Goal: Information Seeking & Learning: Learn about a topic

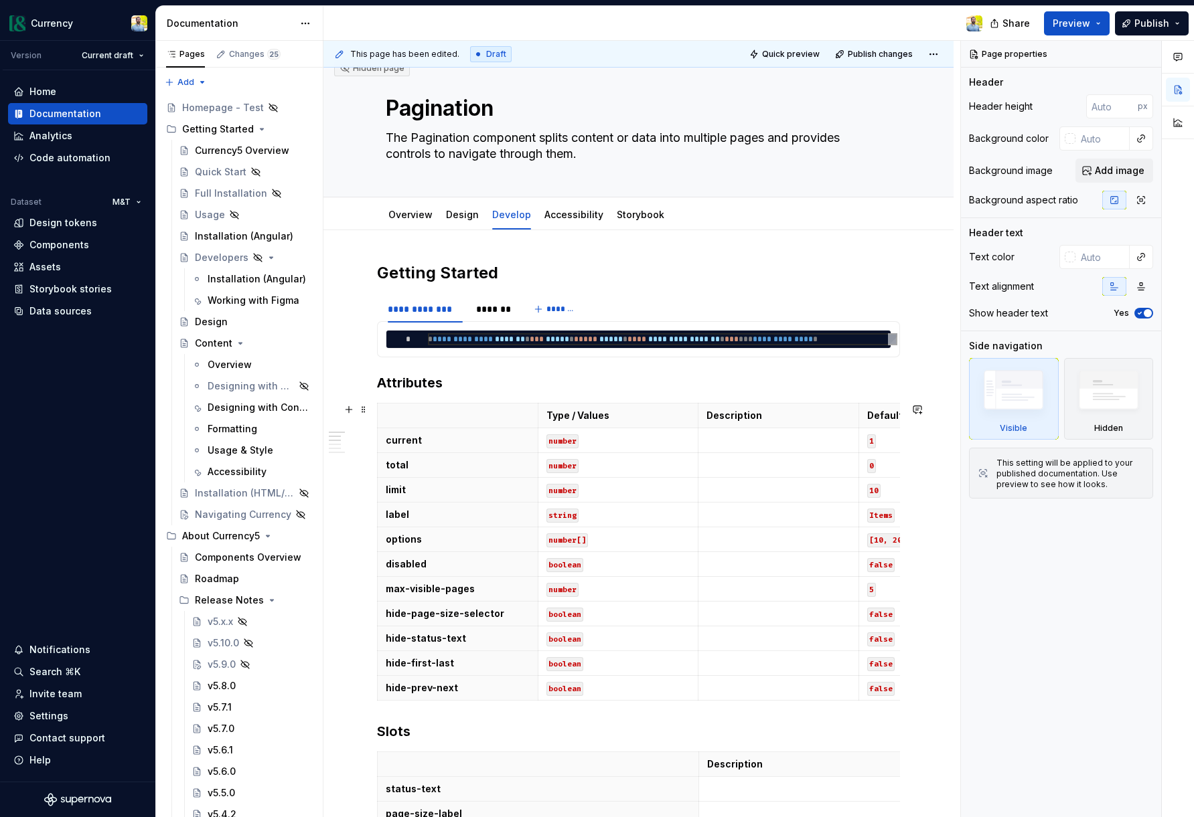
scroll to position [21, 0]
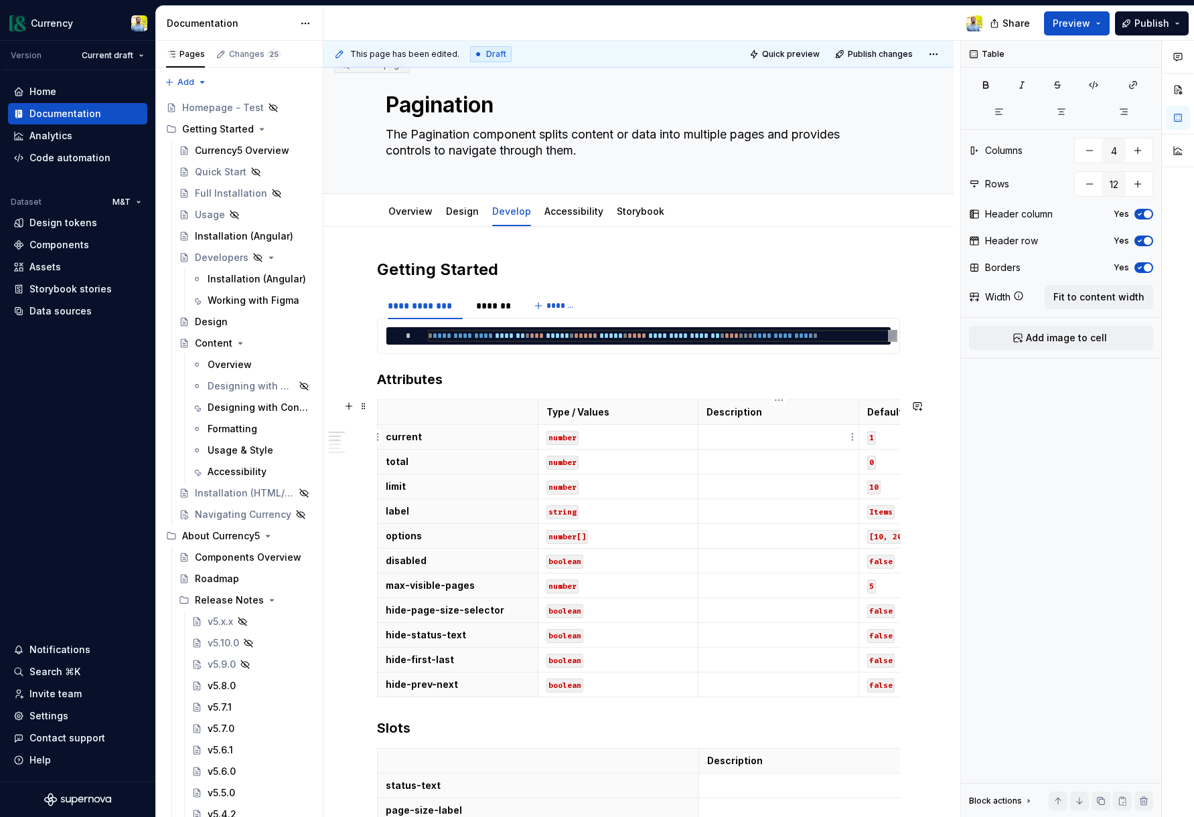
click at [754, 442] on p at bounding box center [778, 436] width 144 height 13
click at [754, 471] on td at bounding box center [778, 462] width 161 height 25
click at [741, 486] on p at bounding box center [778, 486] width 144 height 13
click at [640, 412] on p "Type / Values" at bounding box center [618, 412] width 144 height 13
click at [720, 485] on p at bounding box center [778, 486] width 144 height 13
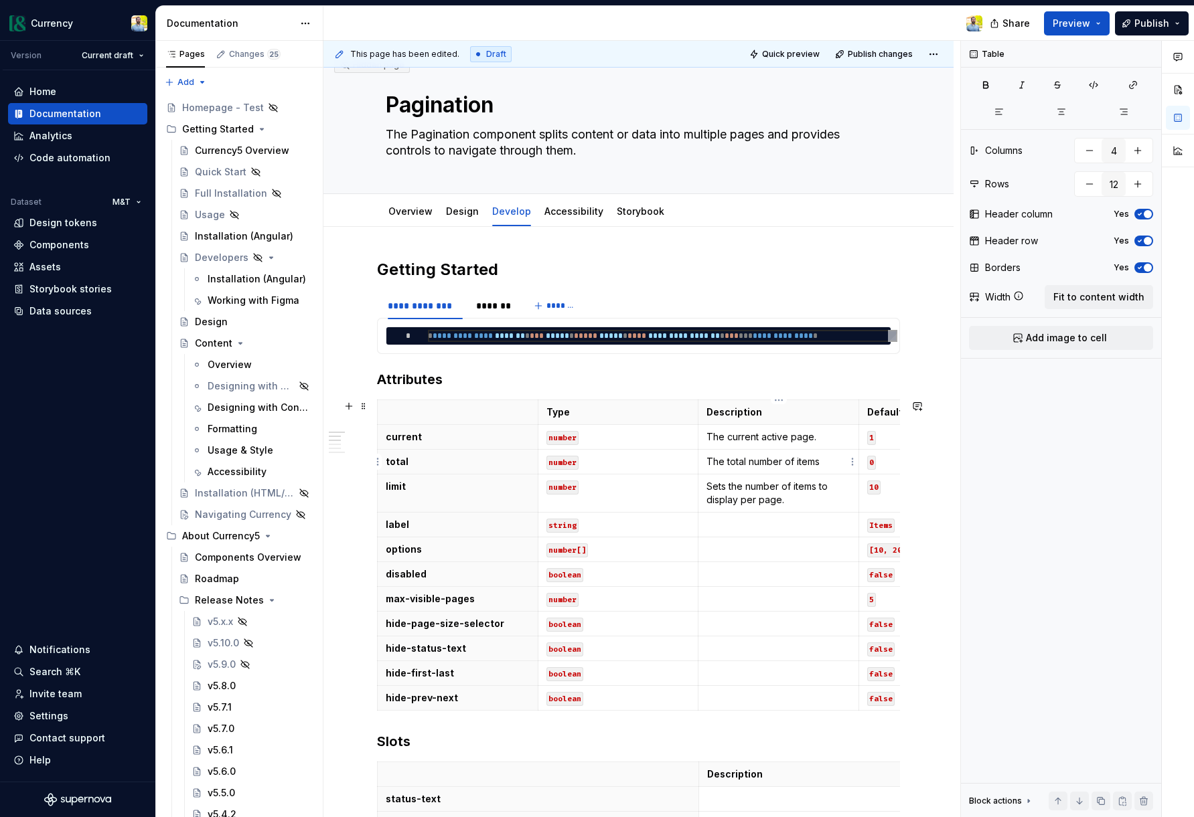
click at [819, 463] on p "The total number of items" at bounding box center [778, 461] width 144 height 13
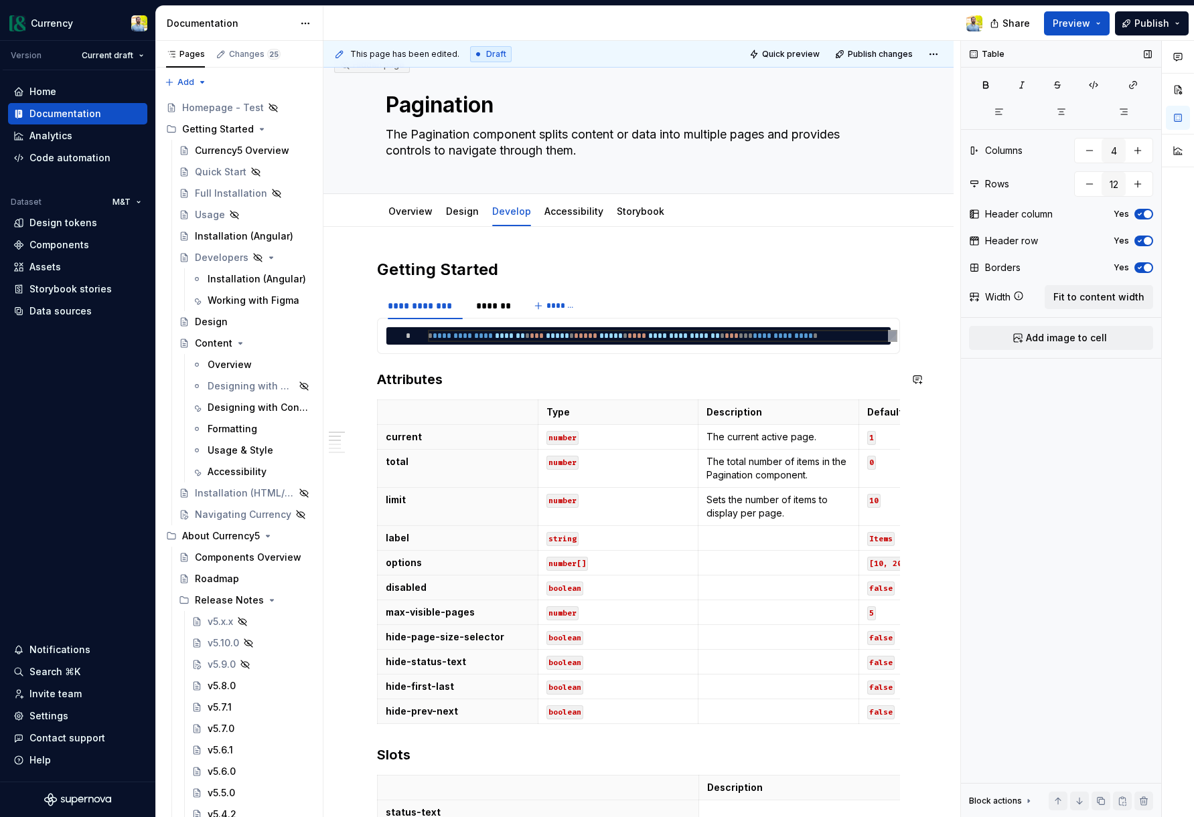
scroll to position [0, 0]
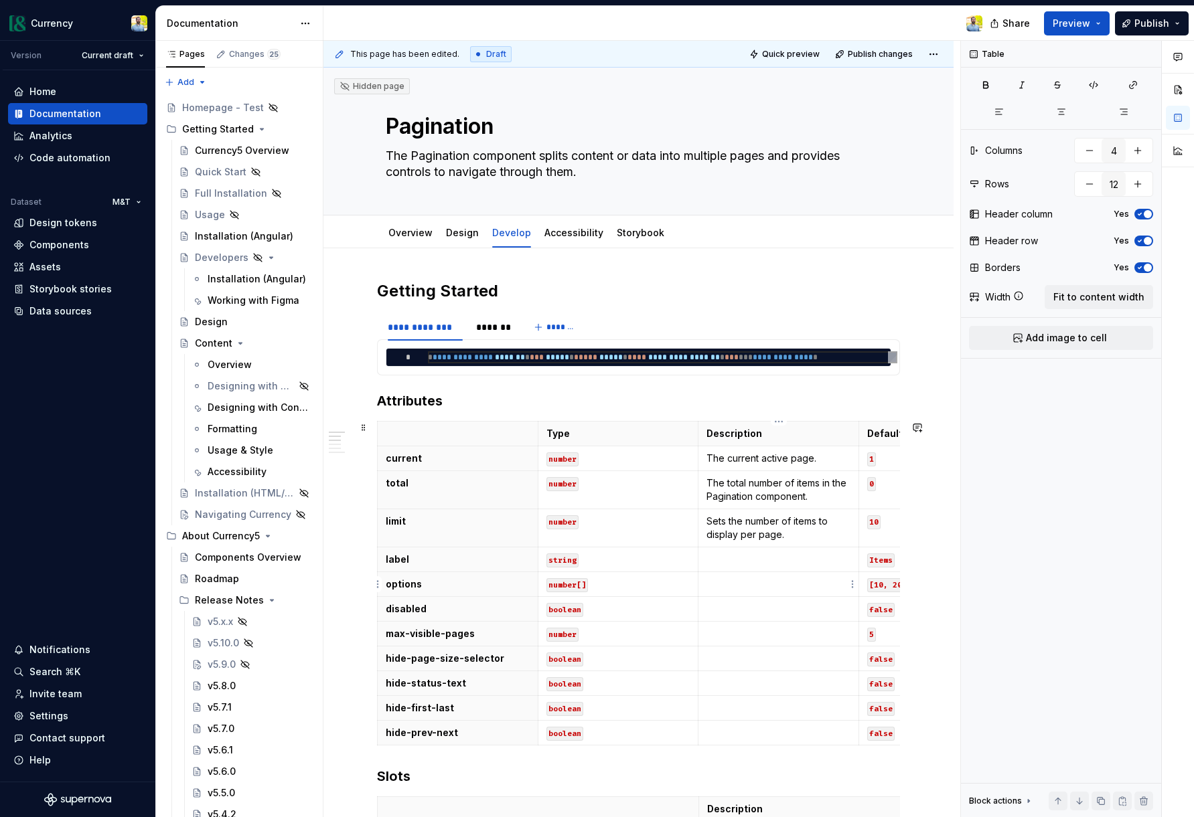
click at [726, 587] on p at bounding box center [778, 584] width 144 height 13
click at [724, 554] on p at bounding box center [778, 559] width 144 height 13
click at [806, 482] on p "The total number of items in the Pagination component." at bounding box center [778, 490] width 144 height 27
drag, startPoint x: 797, startPoint y: 483, endPoint x: 830, endPoint y: 482, distance: 32.8
click at [830, 482] on p "The total number of items in the Pagination component." at bounding box center [778, 490] width 144 height 27
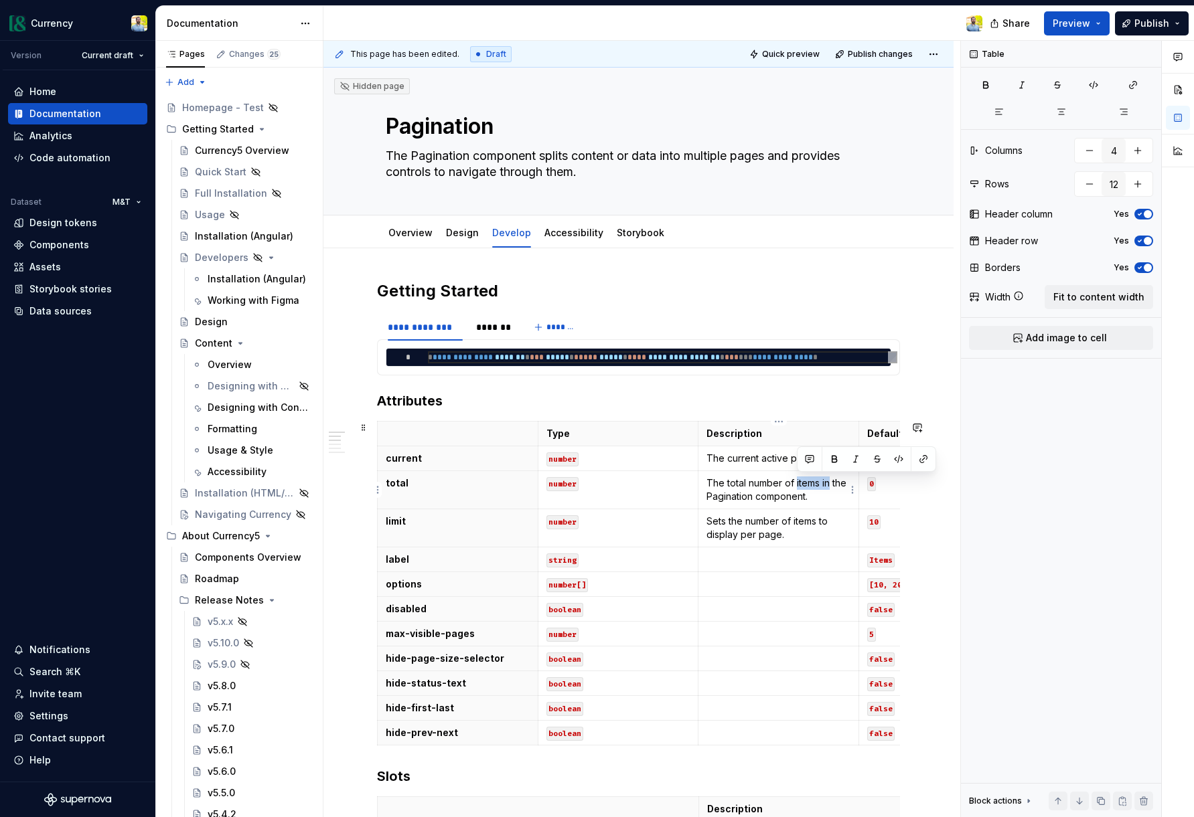
click at [821, 480] on p "The total number of items in the Pagination component." at bounding box center [778, 490] width 144 height 27
drag, startPoint x: 821, startPoint y: 481, endPoint x: 806, endPoint y: 496, distance: 20.8
click at [806, 496] on p "The total number of items in the Pagination component." at bounding box center [778, 490] width 144 height 27
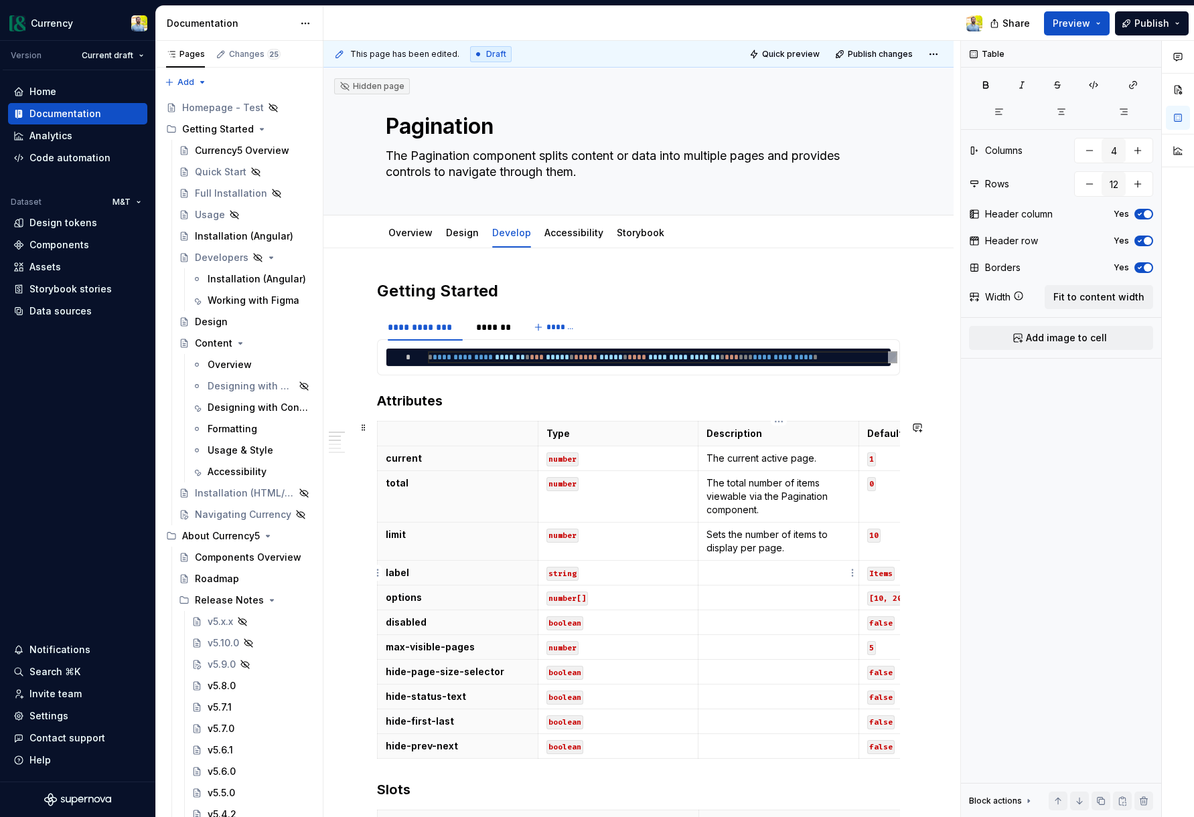
click at [763, 576] on p at bounding box center [778, 572] width 144 height 13
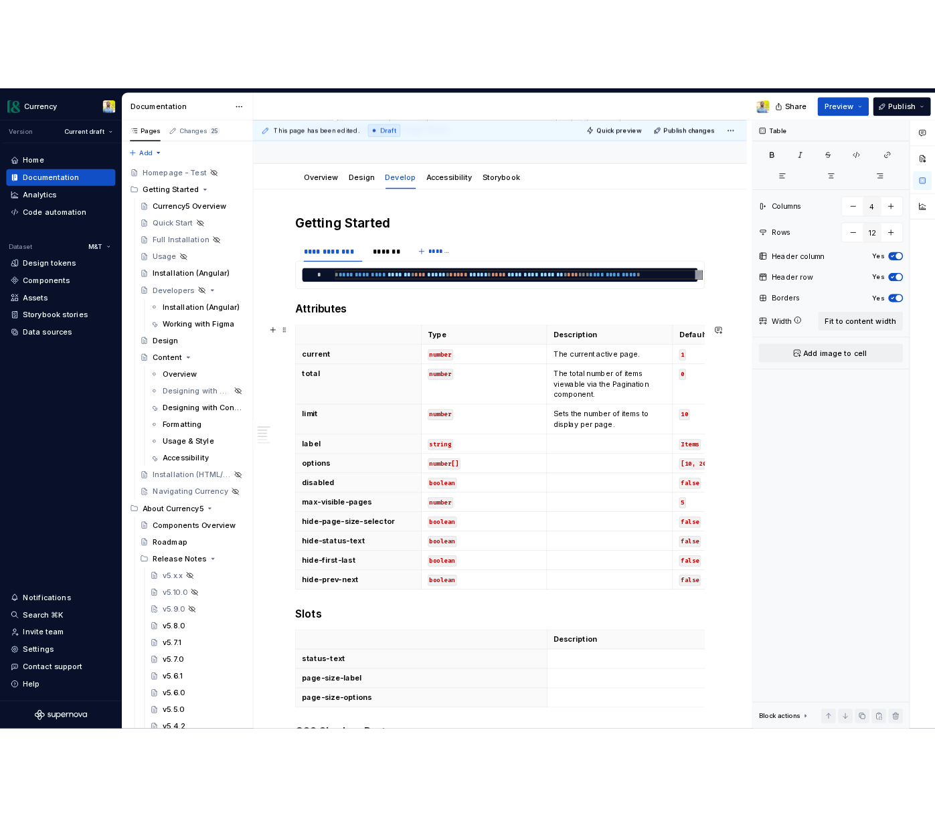
scroll to position [120, 0]
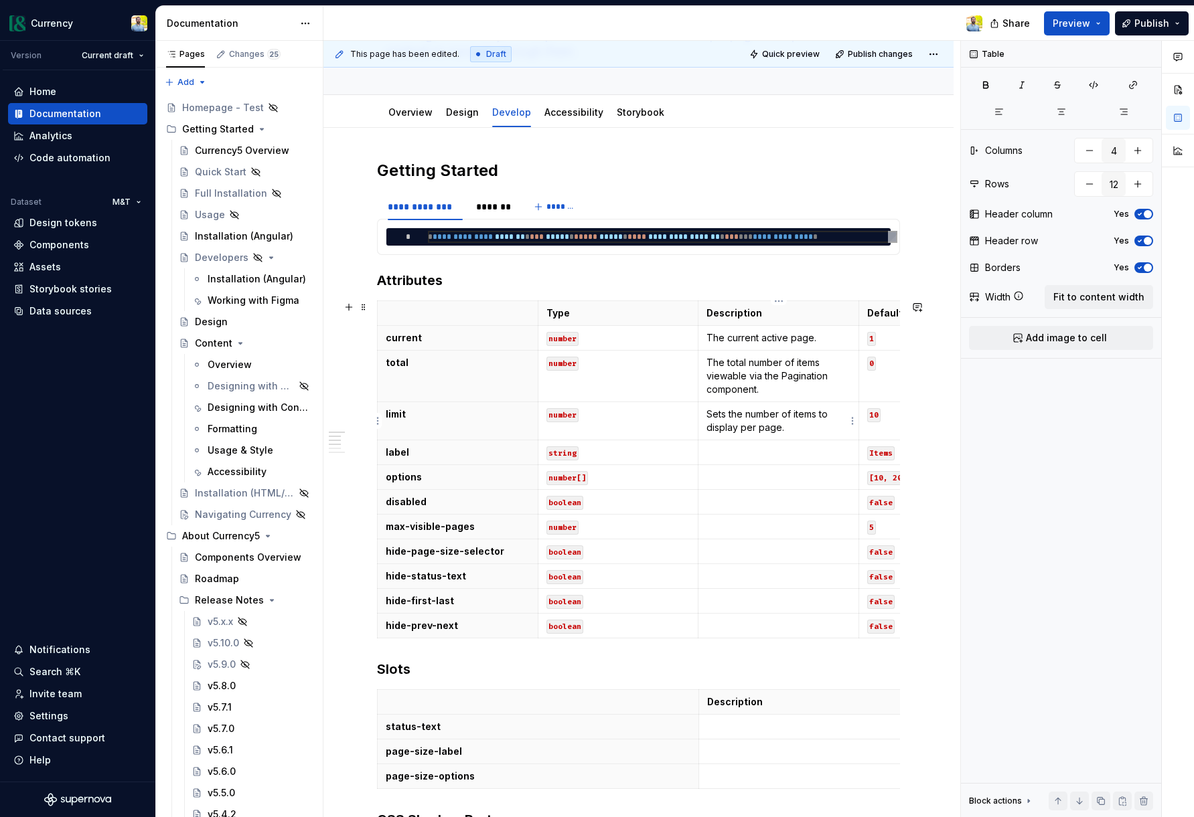
click at [740, 431] on p "Sets the number of items to display per page." at bounding box center [778, 421] width 144 height 27
click at [734, 450] on p at bounding box center [778, 452] width 144 height 13
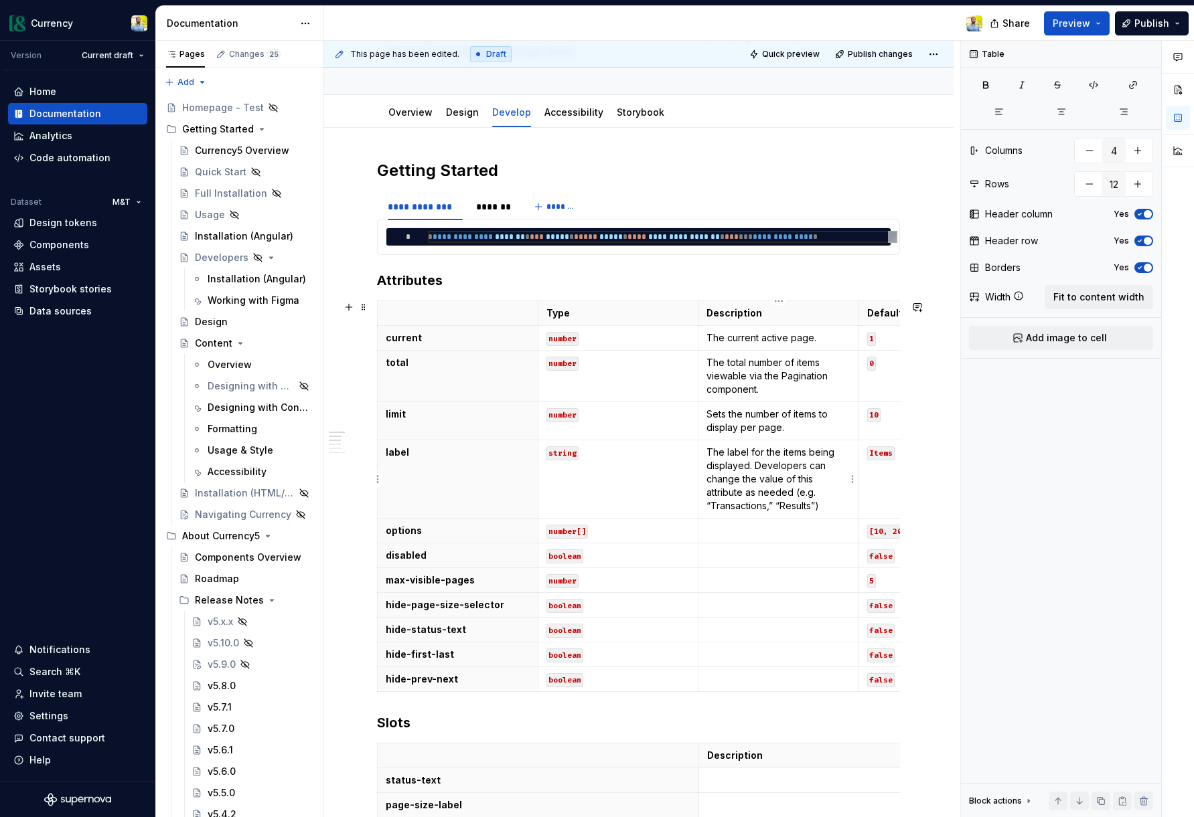
click at [814, 495] on p "The label for the items being displayed. Developers can change the value of thi…" at bounding box center [778, 479] width 144 height 67
click at [811, 534] on p at bounding box center [778, 530] width 144 height 13
click at [766, 487] on p "The label for the items being displayed. Developers can change the value of thi…" at bounding box center [778, 479] width 144 height 67
click at [791, 493] on p "The label for the items being displayed. Developers can change the value of thi…" at bounding box center [778, 479] width 144 height 67
click at [728, 534] on p at bounding box center [778, 530] width 144 height 13
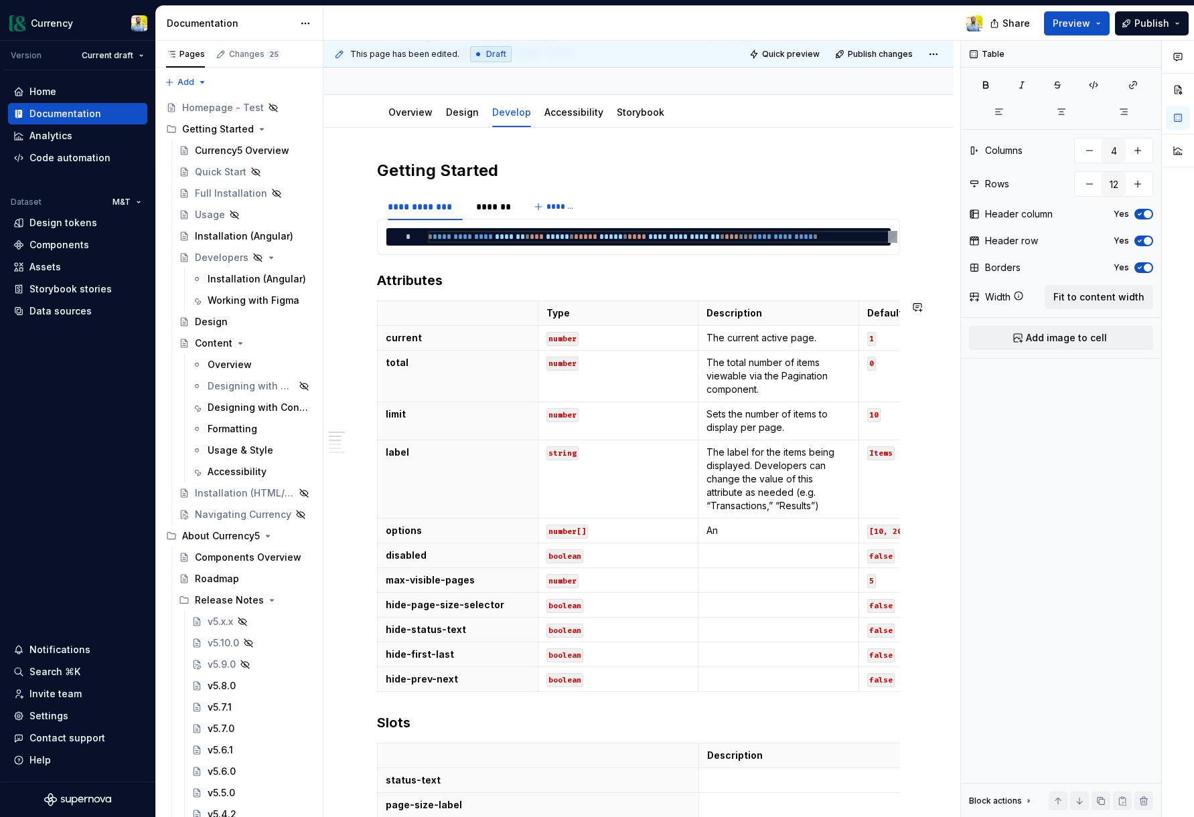
drag, startPoint x: 757, startPoint y: 539, endPoint x: 772, endPoint y: 446, distance: 94.2
click at [757, 534] on td "An" at bounding box center [778, 531] width 161 height 25
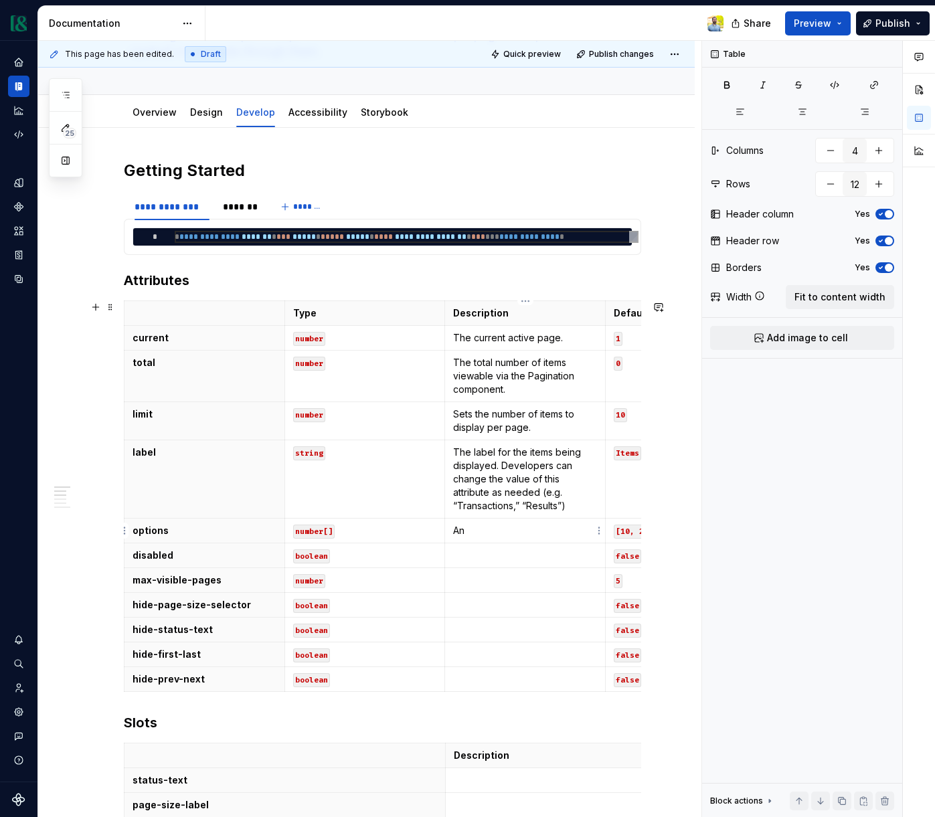
click at [489, 529] on p "An" at bounding box center [525, 530] width 144 height 13
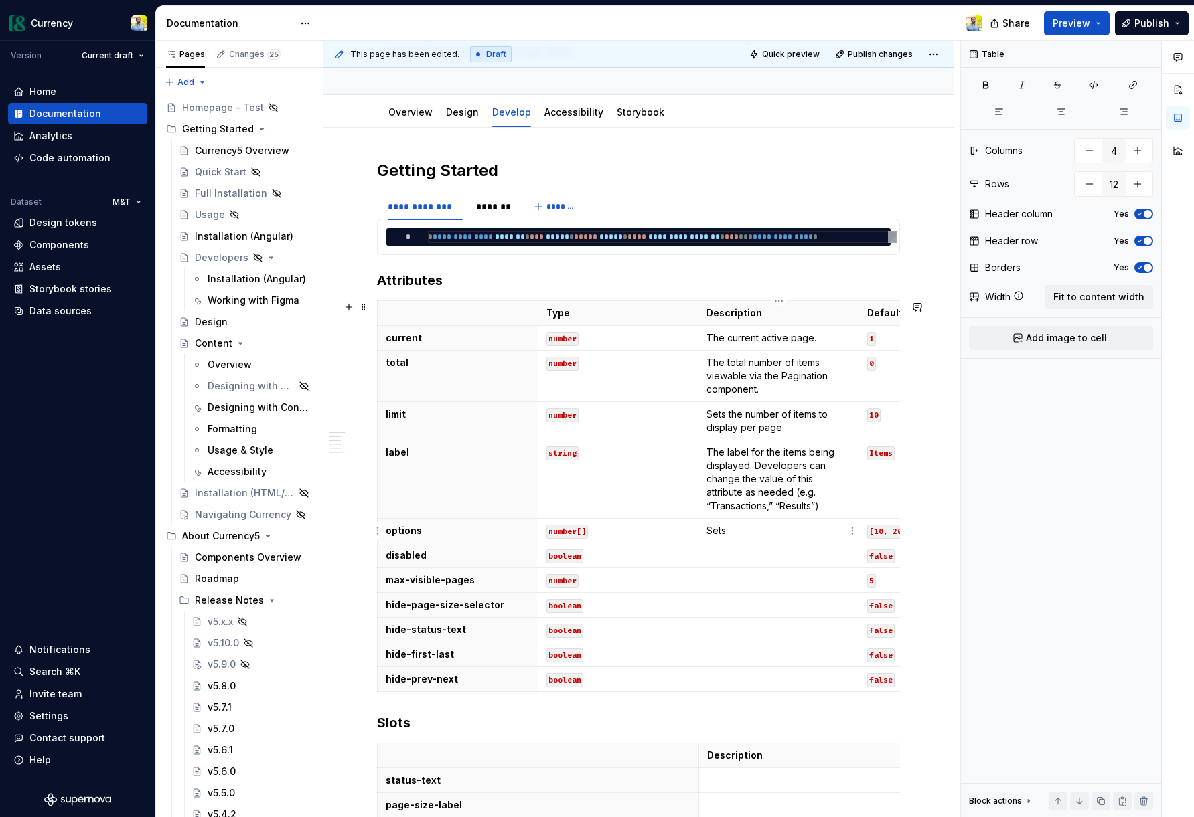
click at [740, 525] on p "Sets" at bounding box center [778, 530] width 144 height 13
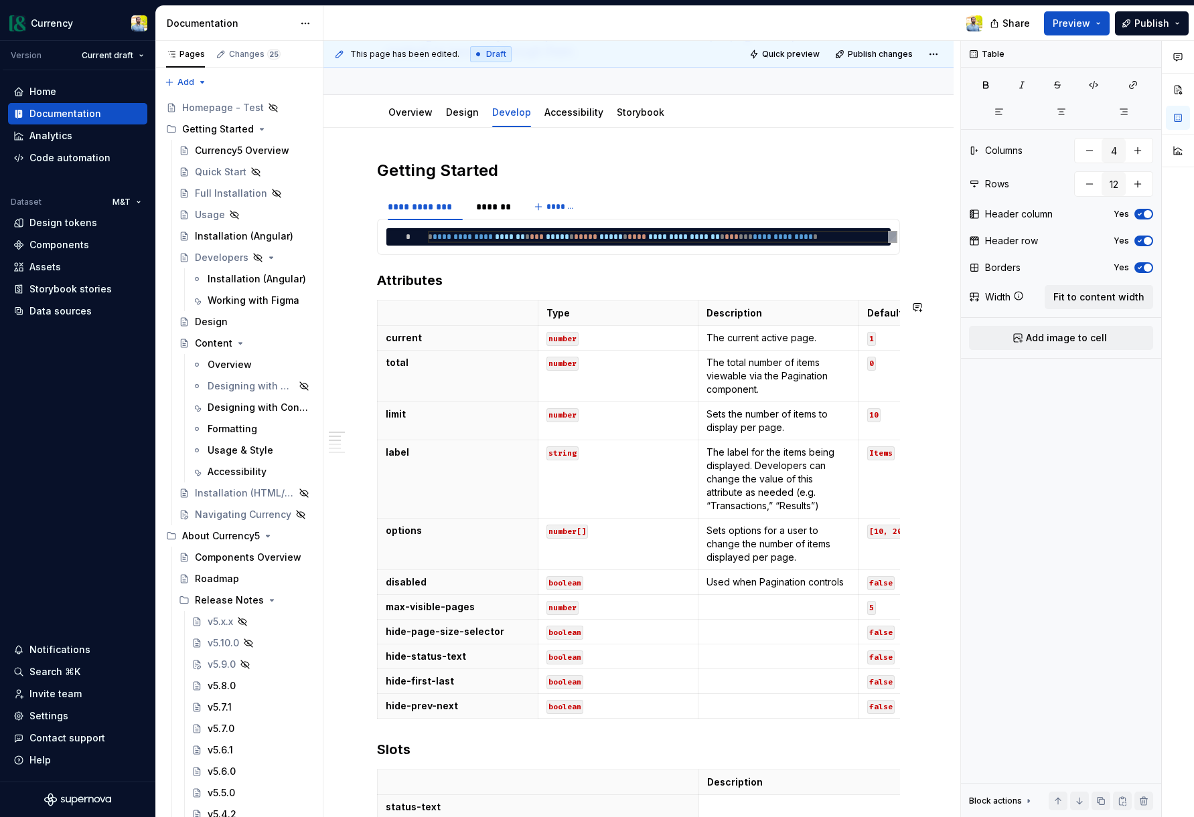
type textarea "*"
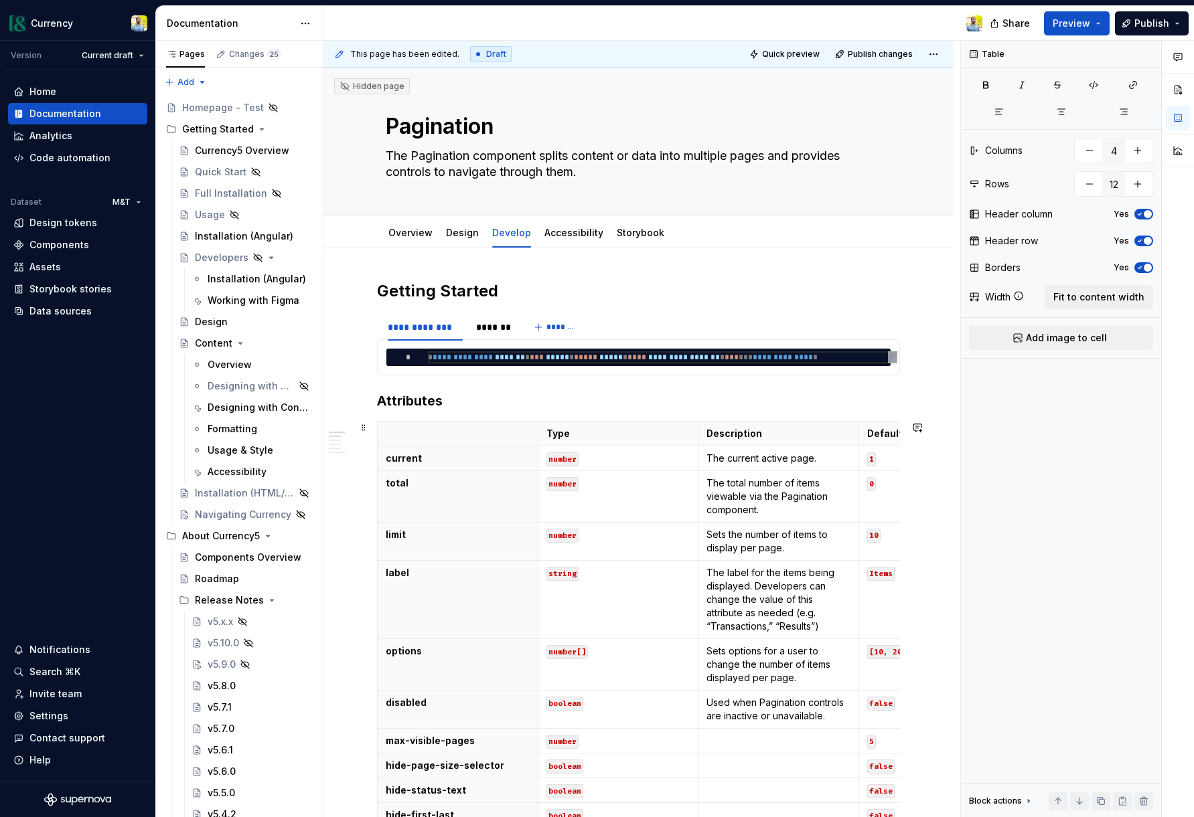
scroll to position [73, 0]
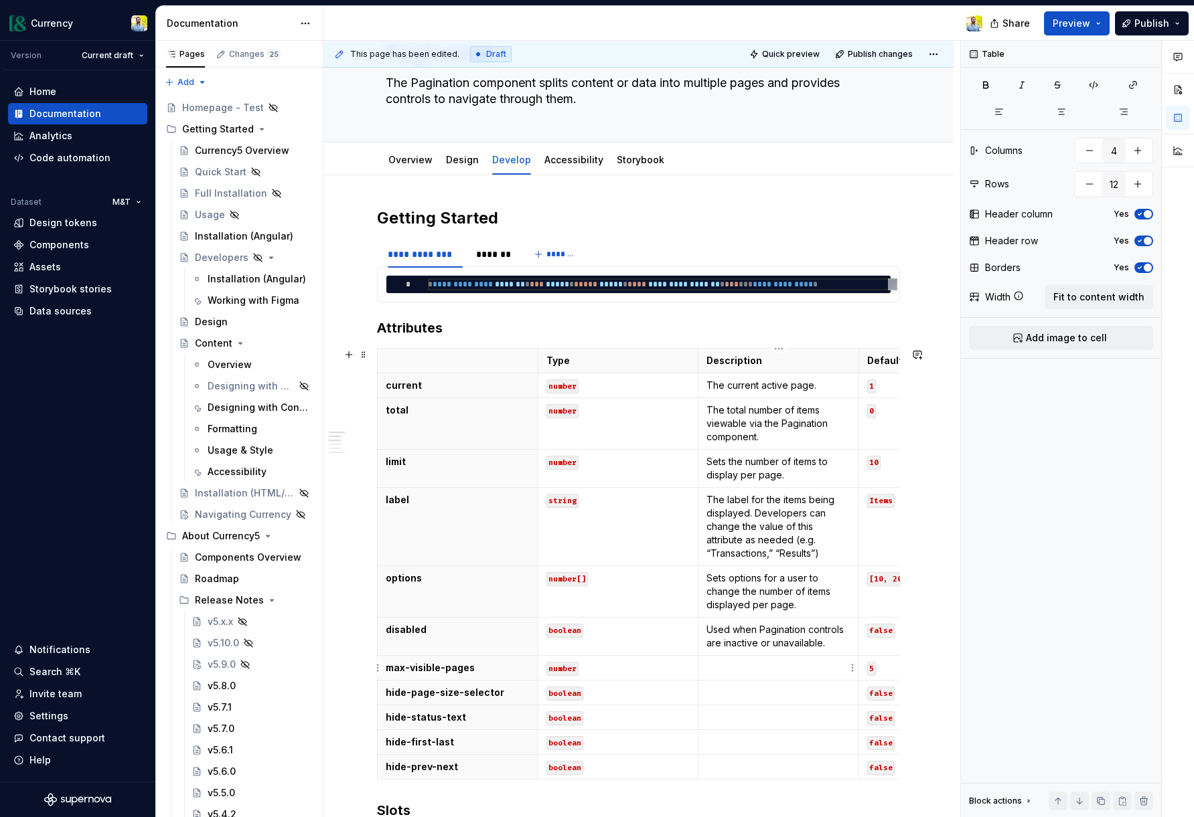
click at [736, 669] on p at bounding box center [778, 667] width 144 height 13
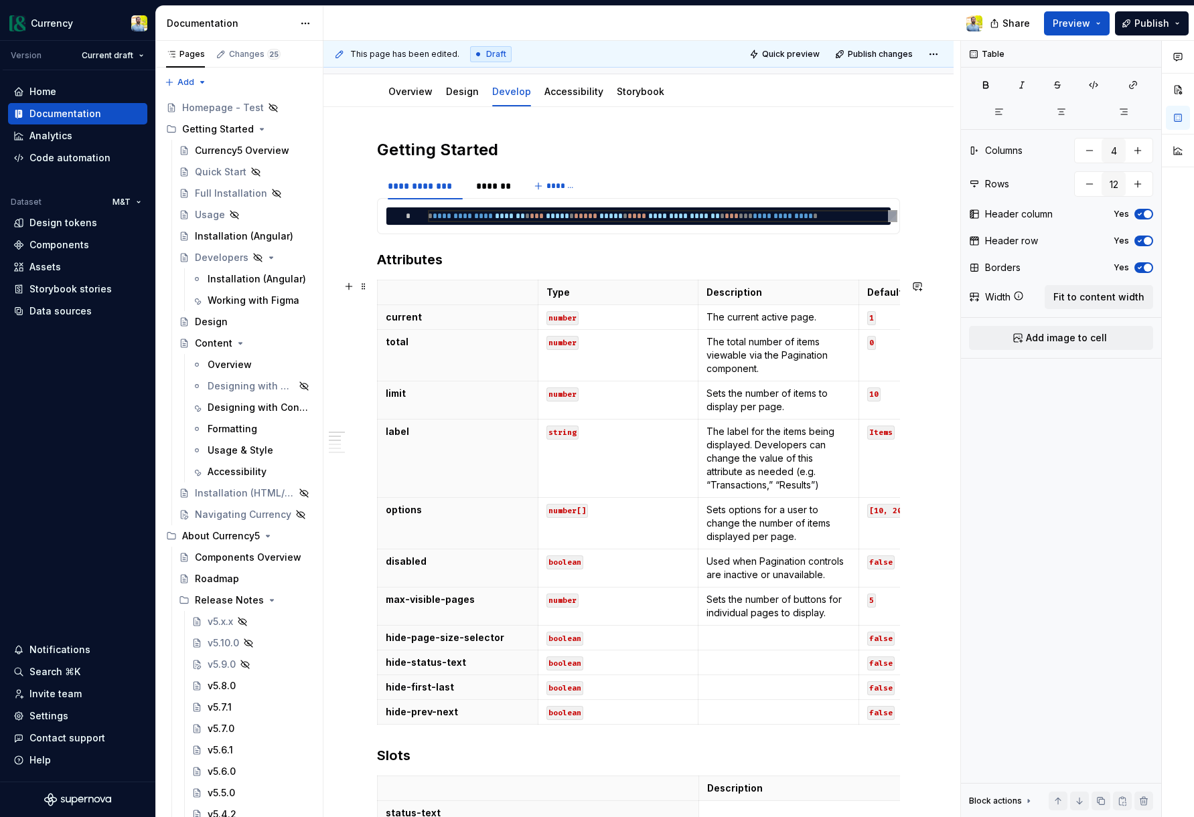
scroll to position [147, 0]
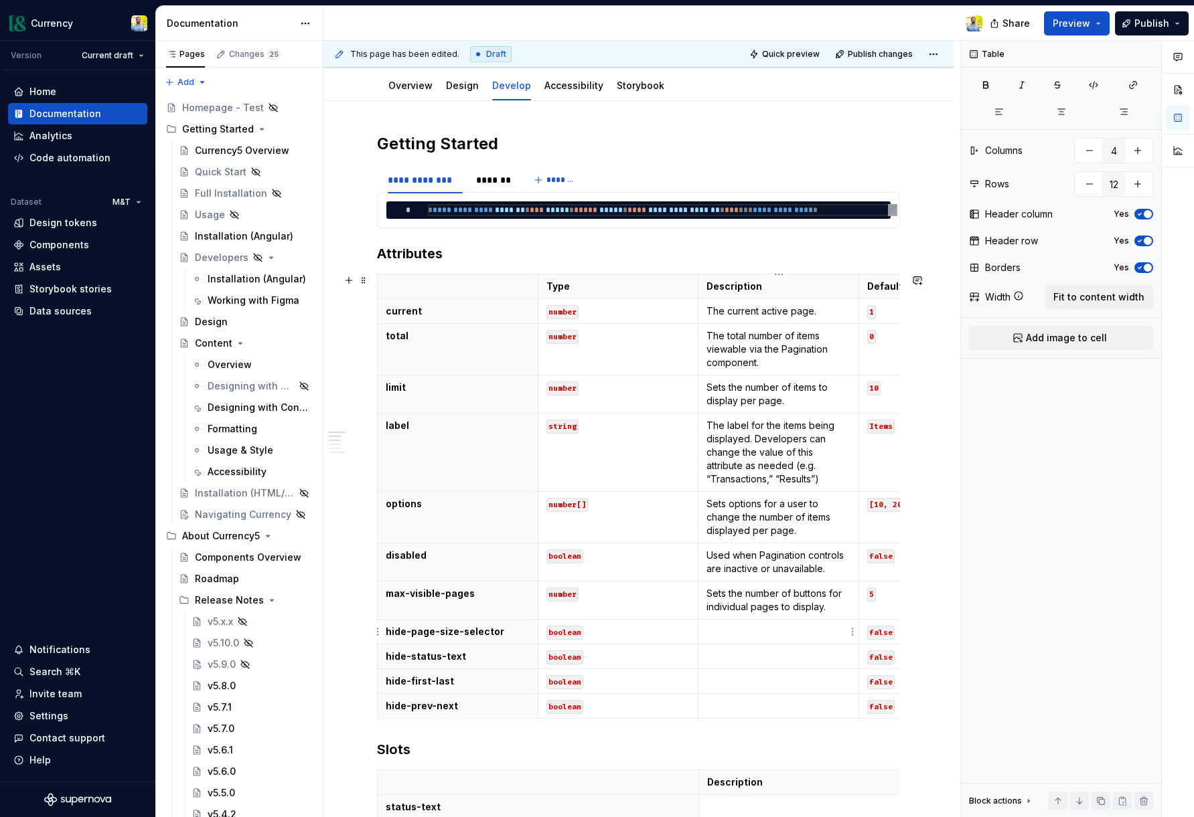
click at [742, 633] on p at bounding box center [778, 631] width 144 height 13
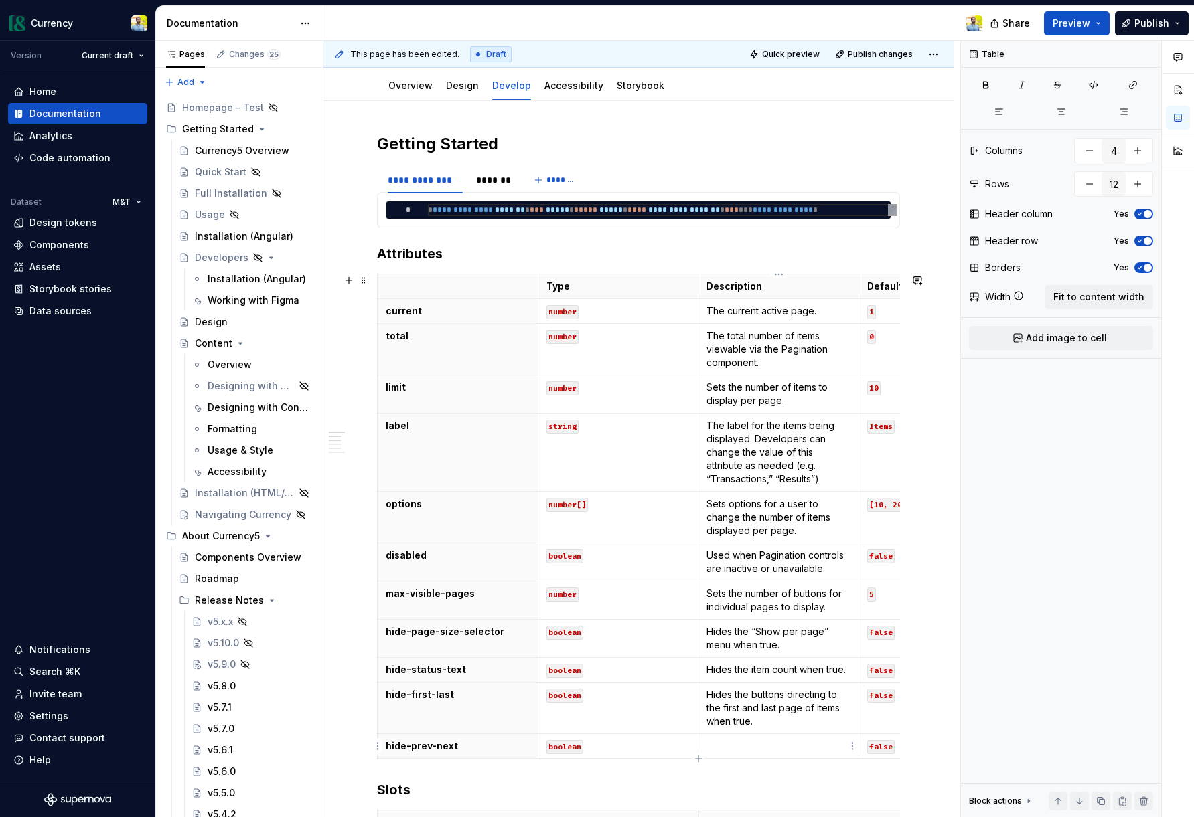
click at [720, 740] on p at bounding box center [778, 746] width 144 height 13
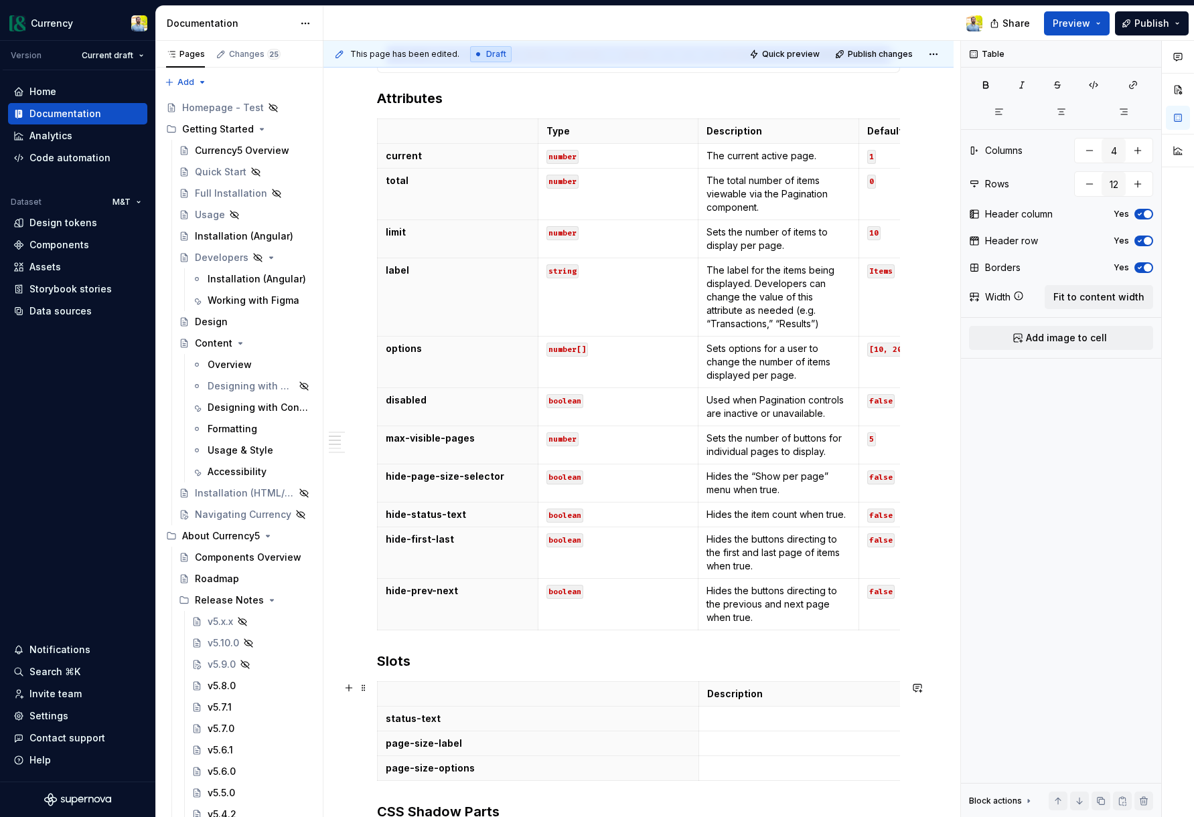
scroll to position [457, 0]
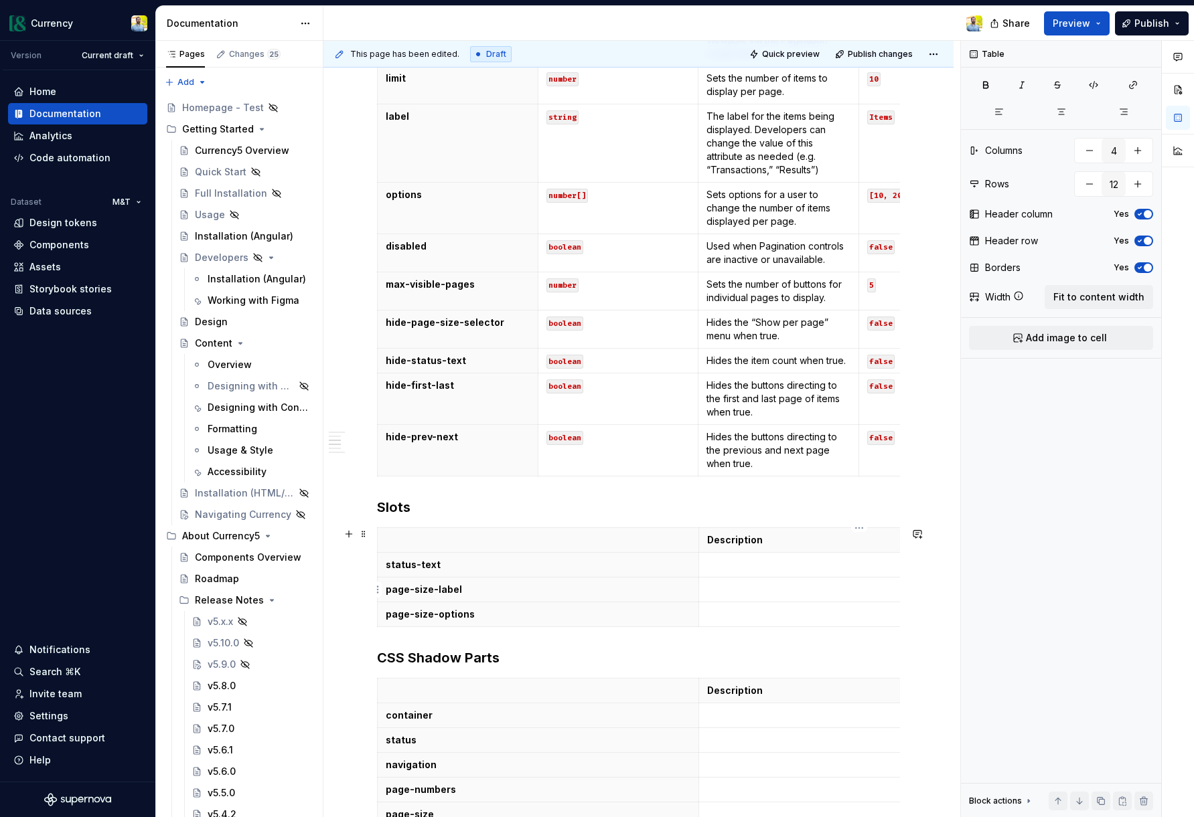
type input "2"
type input "4"
drag, startPoint x: 731, startPoint y: 573, endPoint x: 855, endPoint y: 615, distance: 130.6
click at [731, 573] on td at bounding box center [858, 565] width 321 height 25
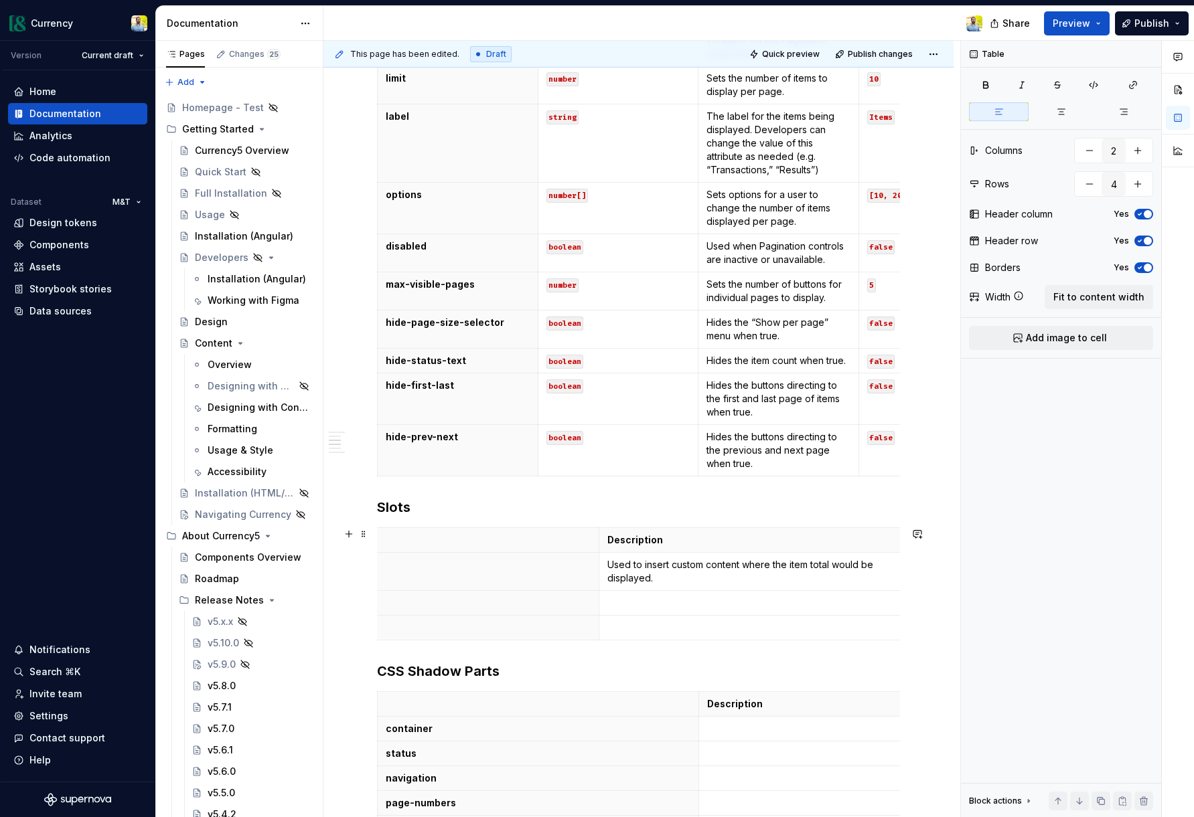
scroll to position [0, 113]
drag, startPoint x: 849, startPoint y: 564, endPoint x: 893, endPoint y: 587, distance: 49.7
click at [852, 568] on p "Used to insert custom content where the item total would be displayed." at bounding box center [746, 571] width 305 height 27
click at [738, 595] on td at bounding box center [858, 603] width 321 height 25
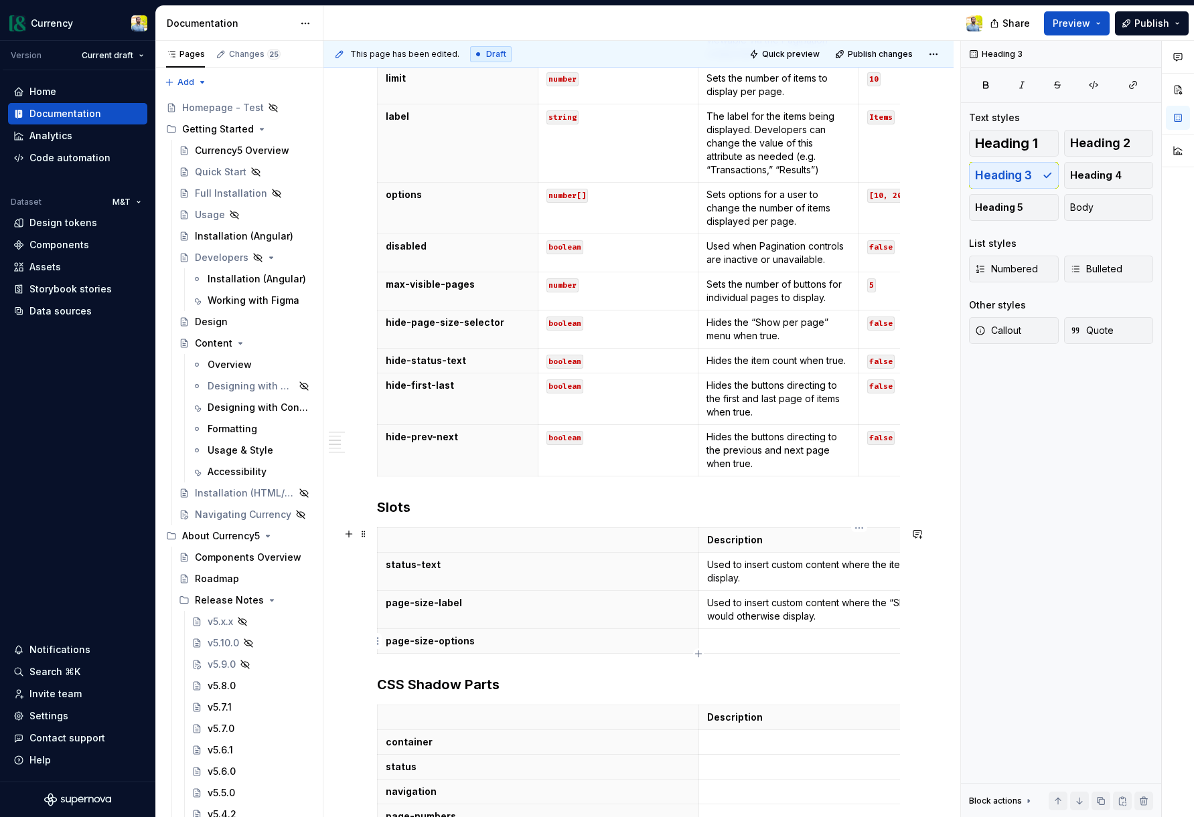
click at [770, 643] on p at bounding box center [859, 641] width 305 height 13
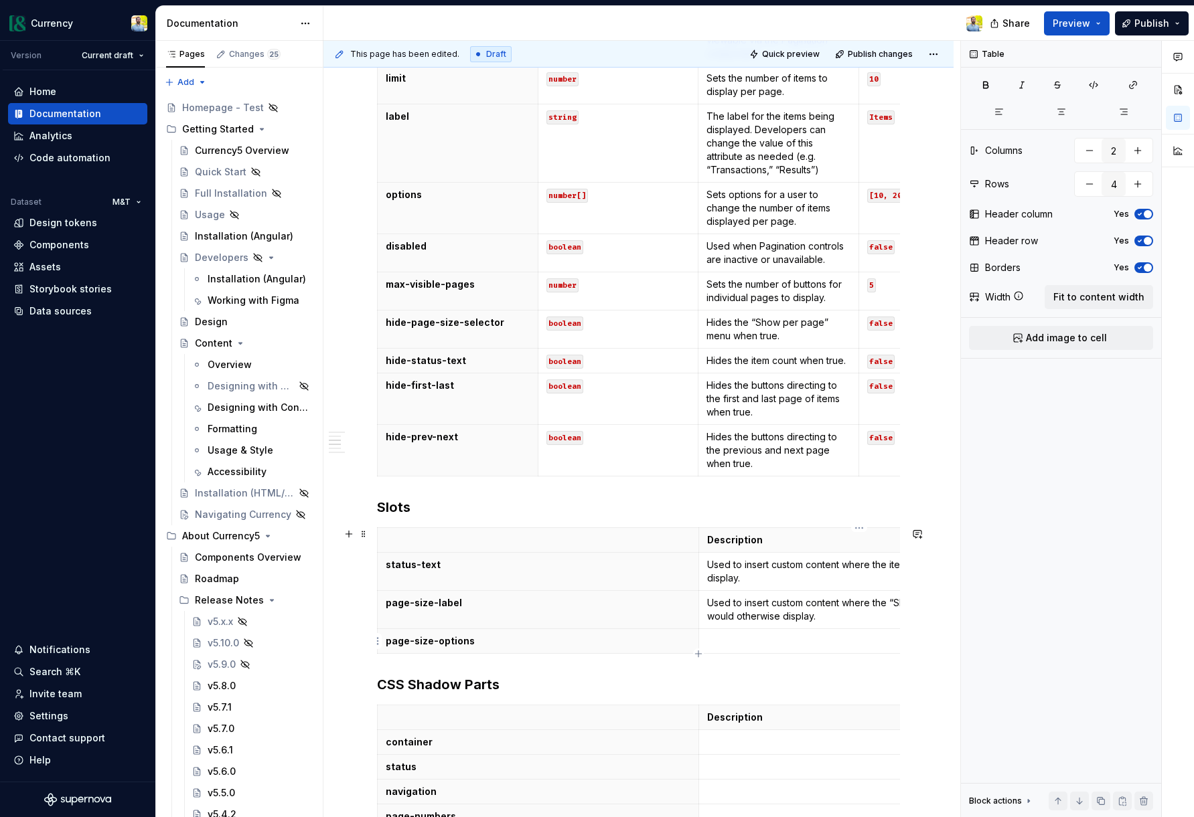
click at [766, 638] on p at bounding box center [859, 641] width 305 height 13
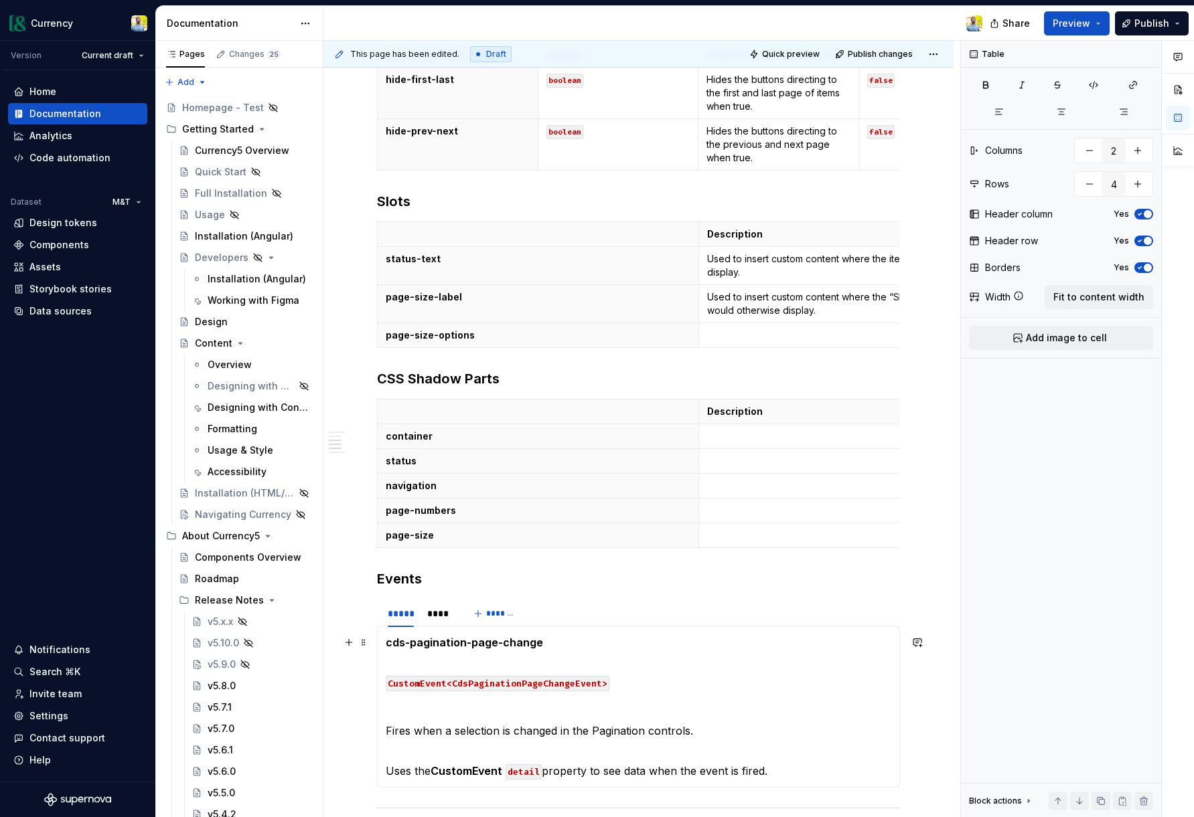
scroll to position [764, 0]
click at [766, 637] on p "cds-pagination-page-change" at bounding box center [638, 641] width 505 height 16
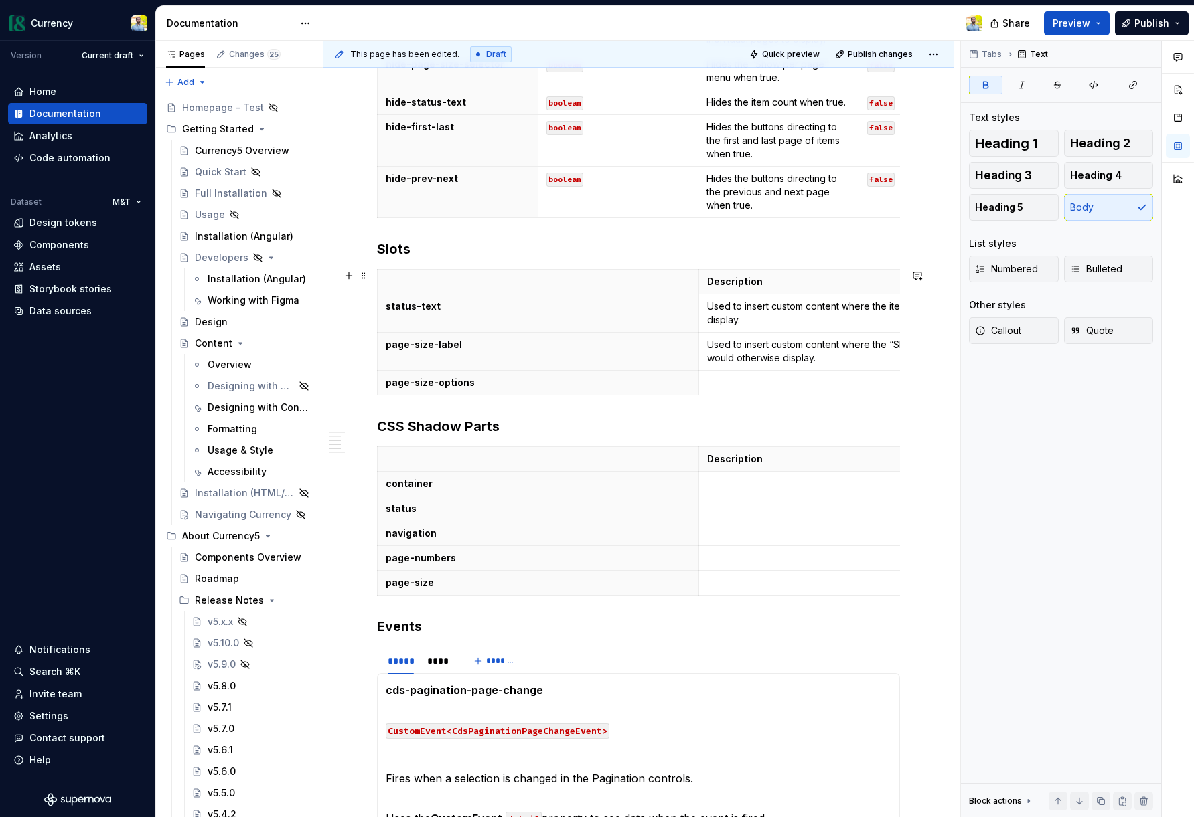
scroll to position [710, 0]
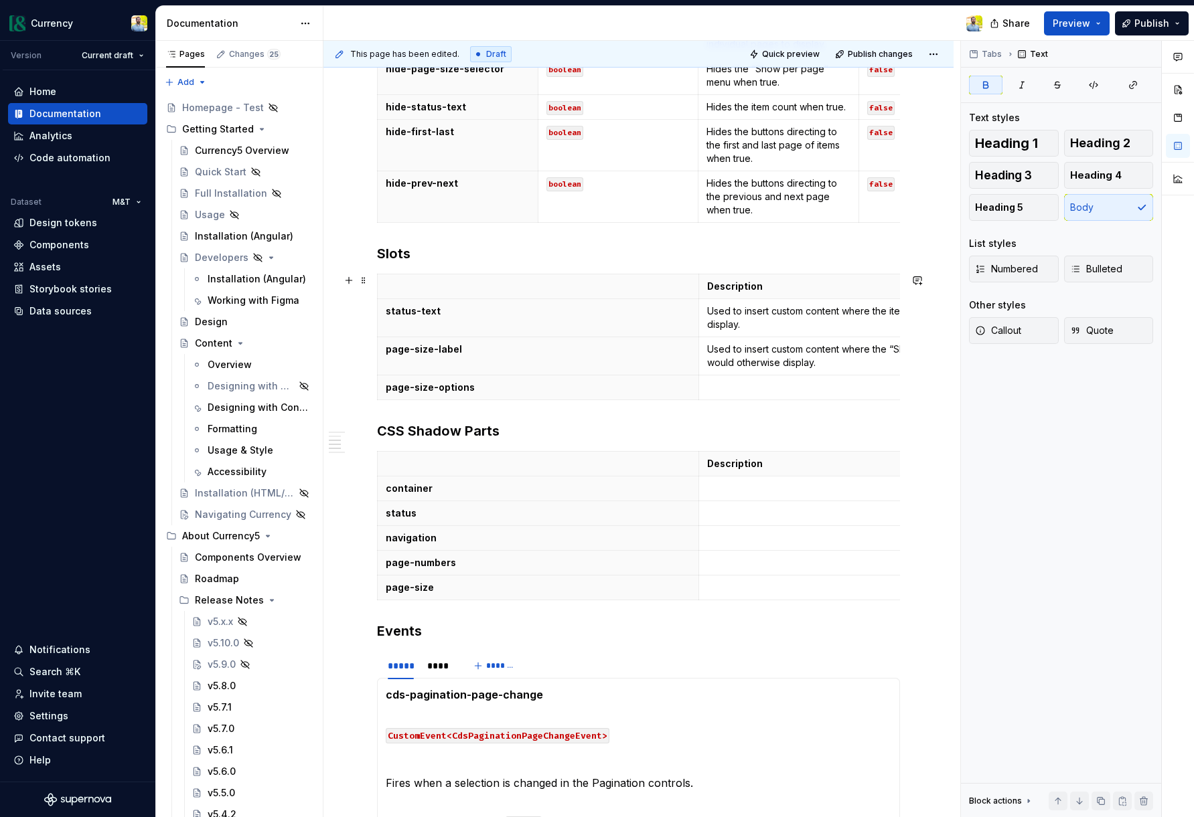
click at [748, 390] on p at bounding box center [859, 387] width 305 height 13
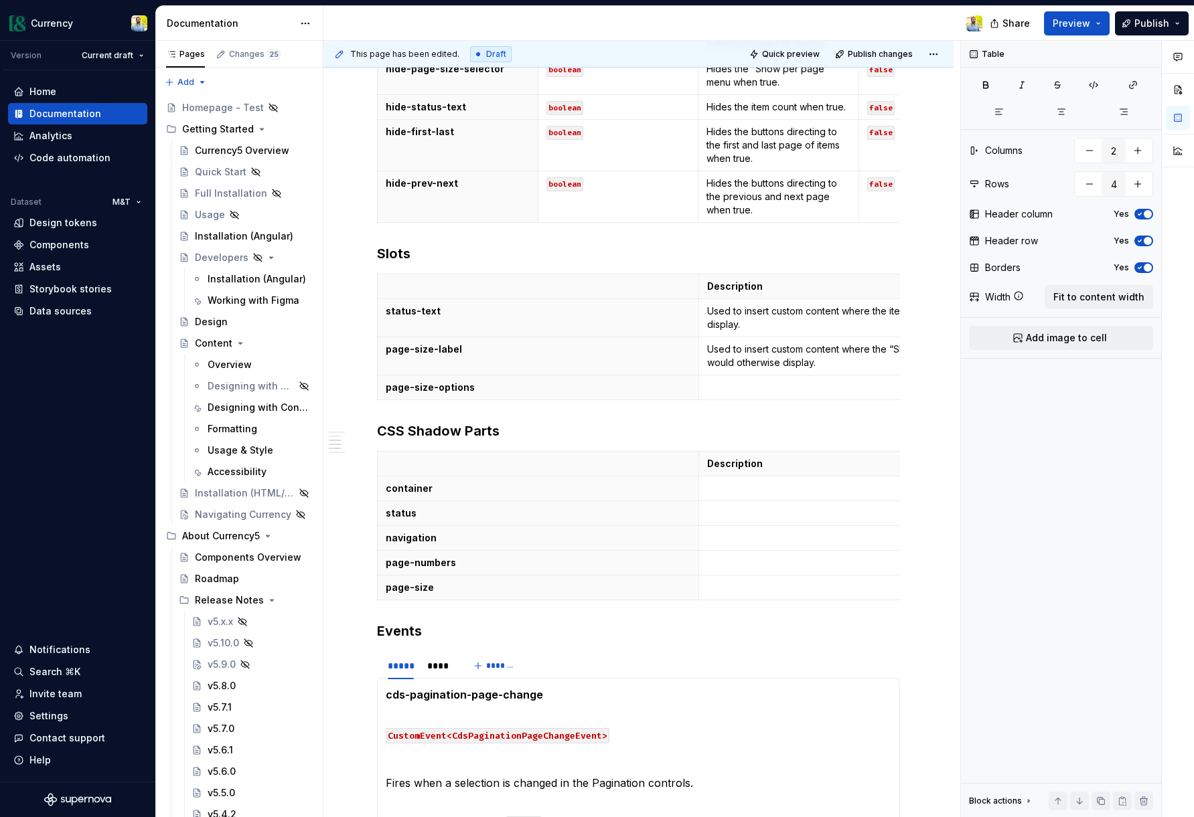
type textarea "*"
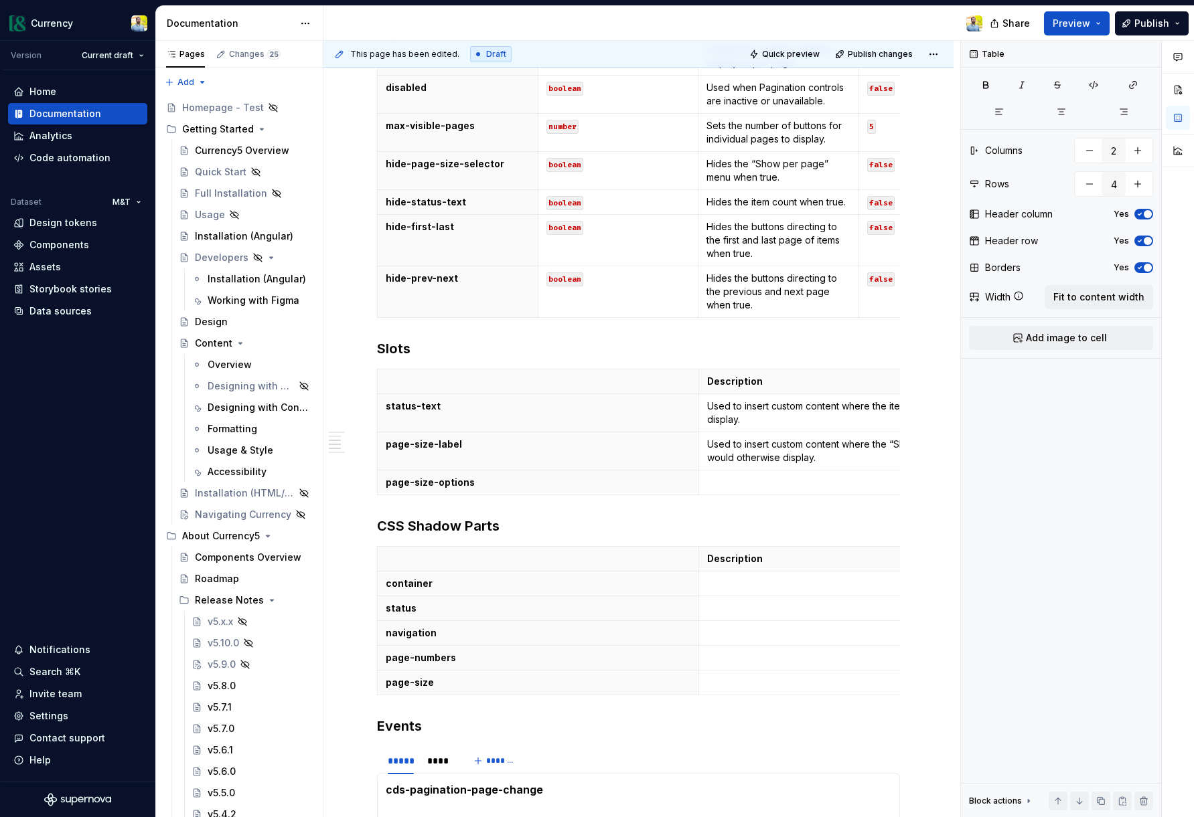
scroll to position [0, 0]
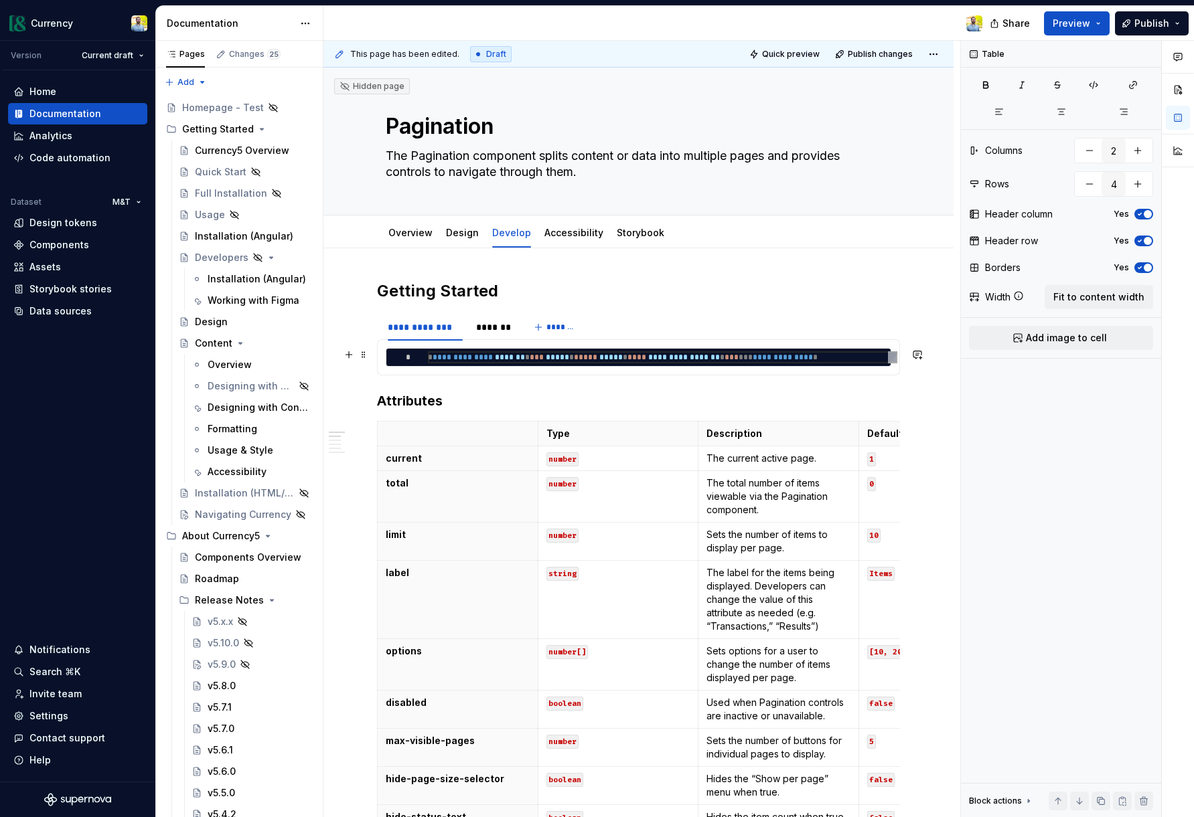
type textarea "**********"
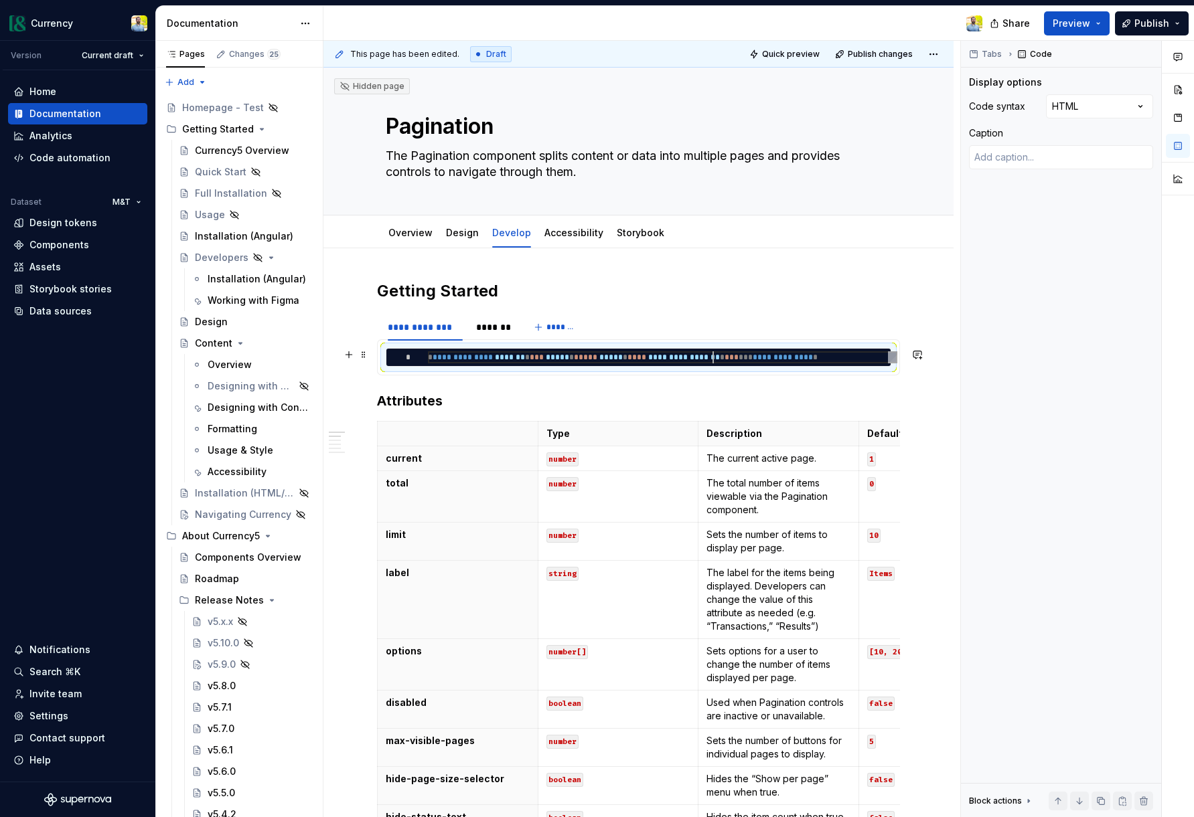
click at [713, 355] on div "**********" at bounding box center [662, 357] width 469 height 12
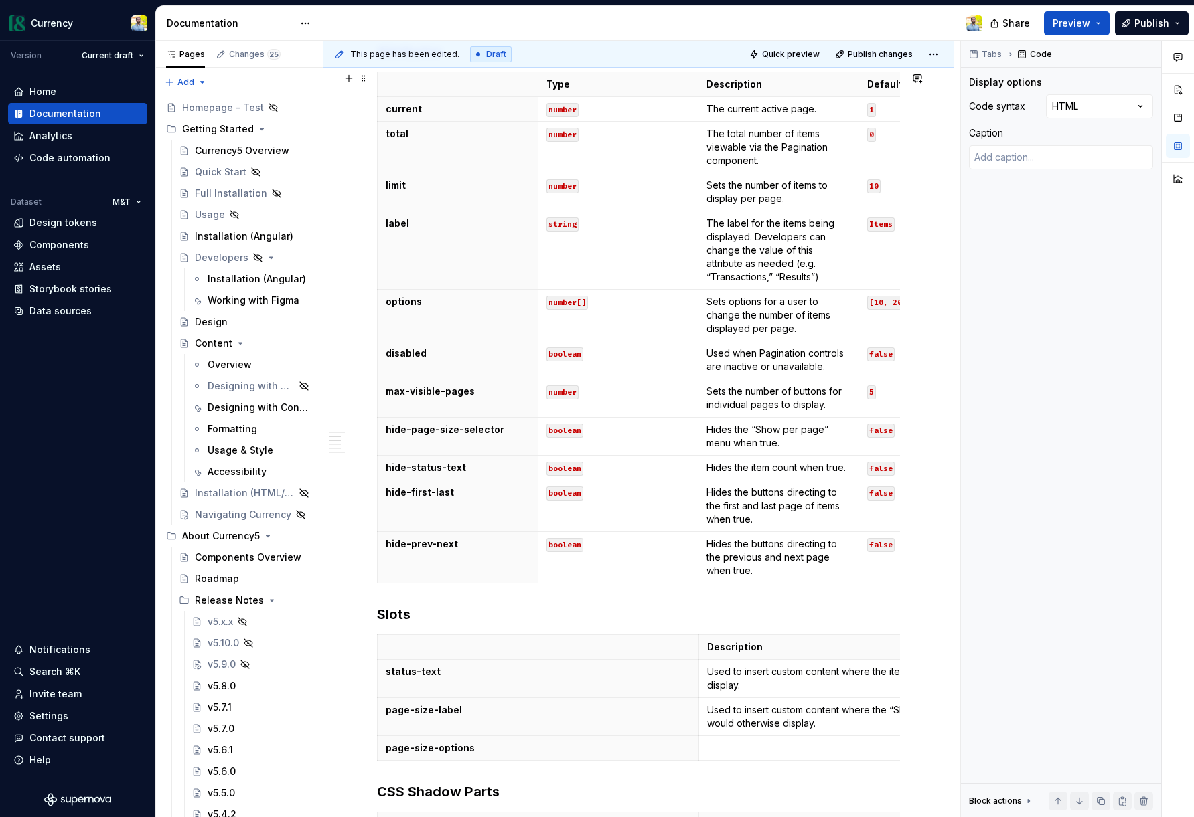
scroll to position [352, 0]
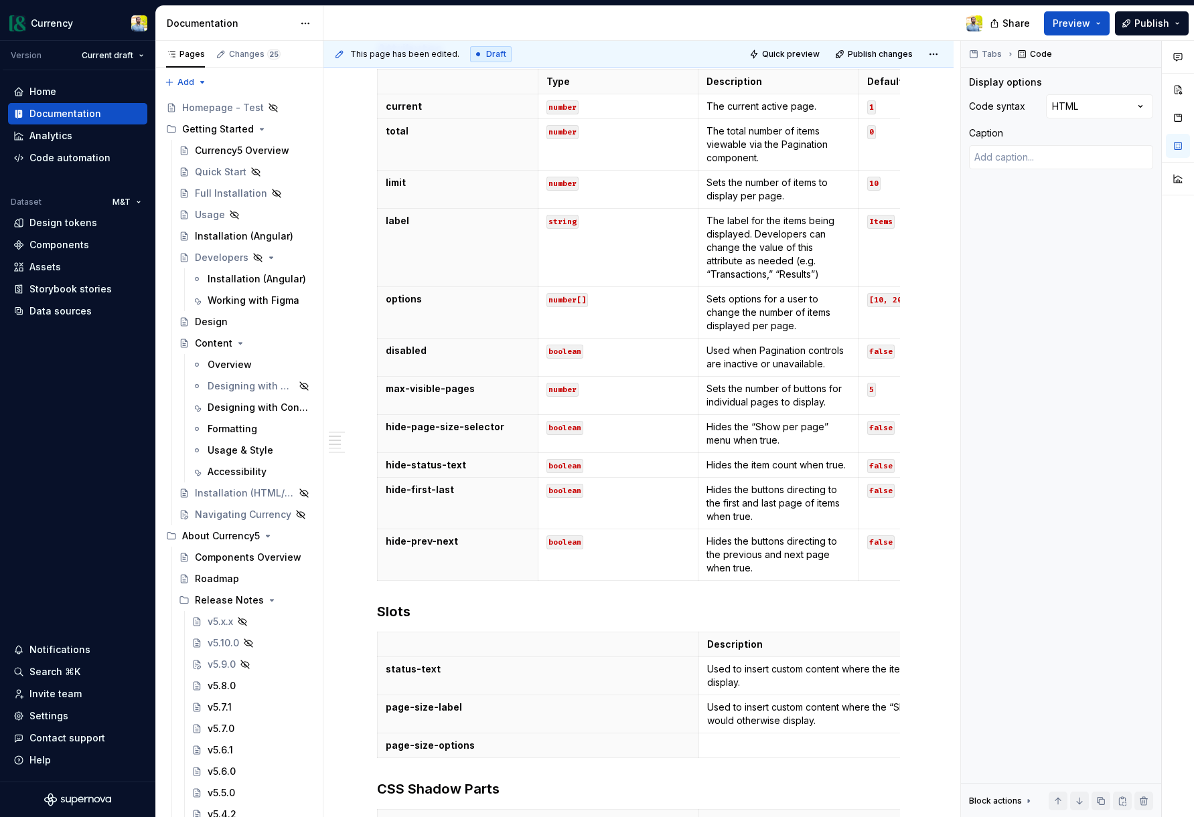
type textarea "*"
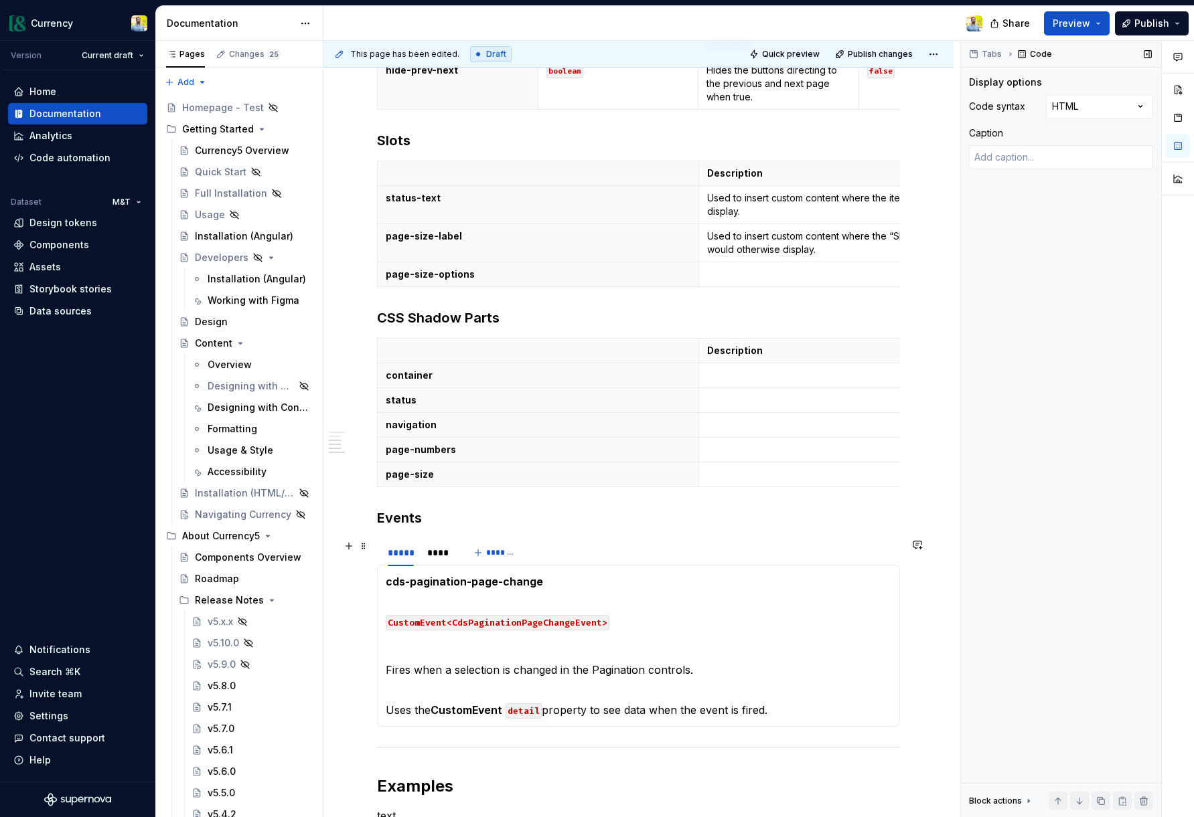
scroll to position [786, 0]
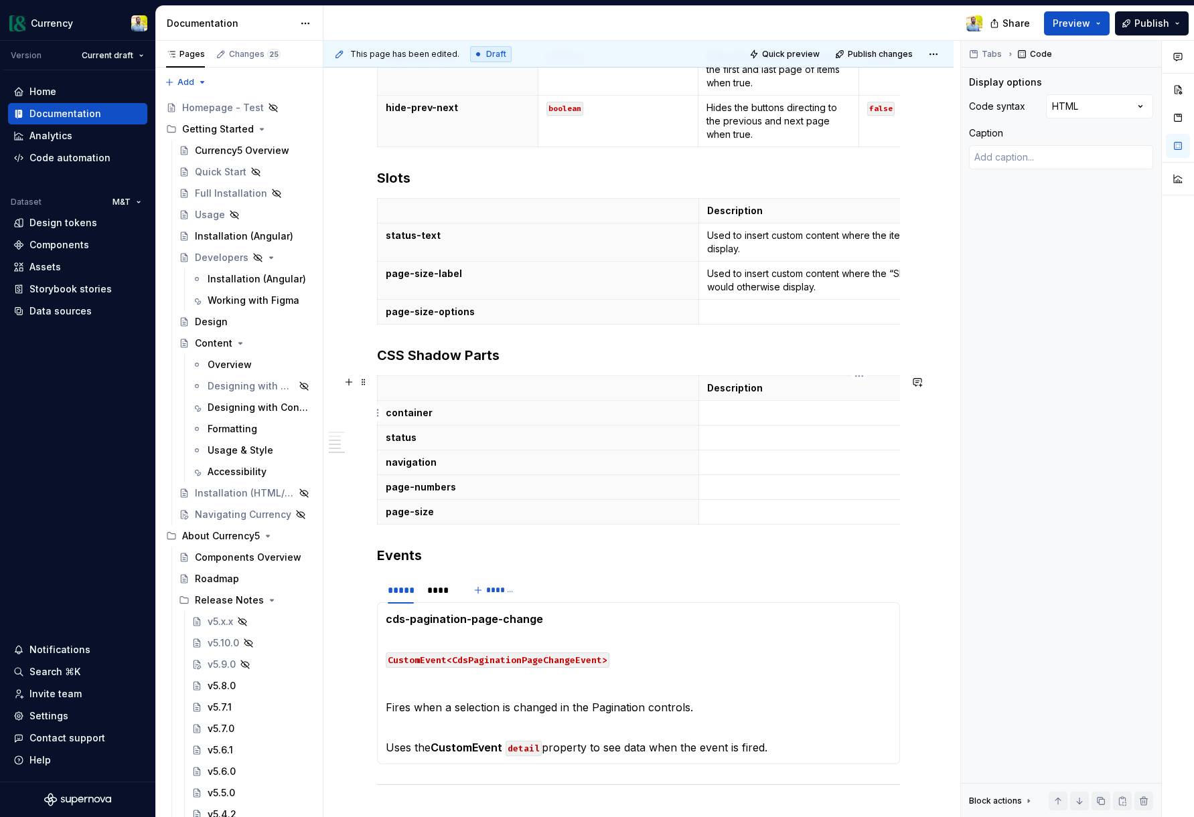
click at [731, 413] on p at bounding box center [859, 412] width 305 height 13
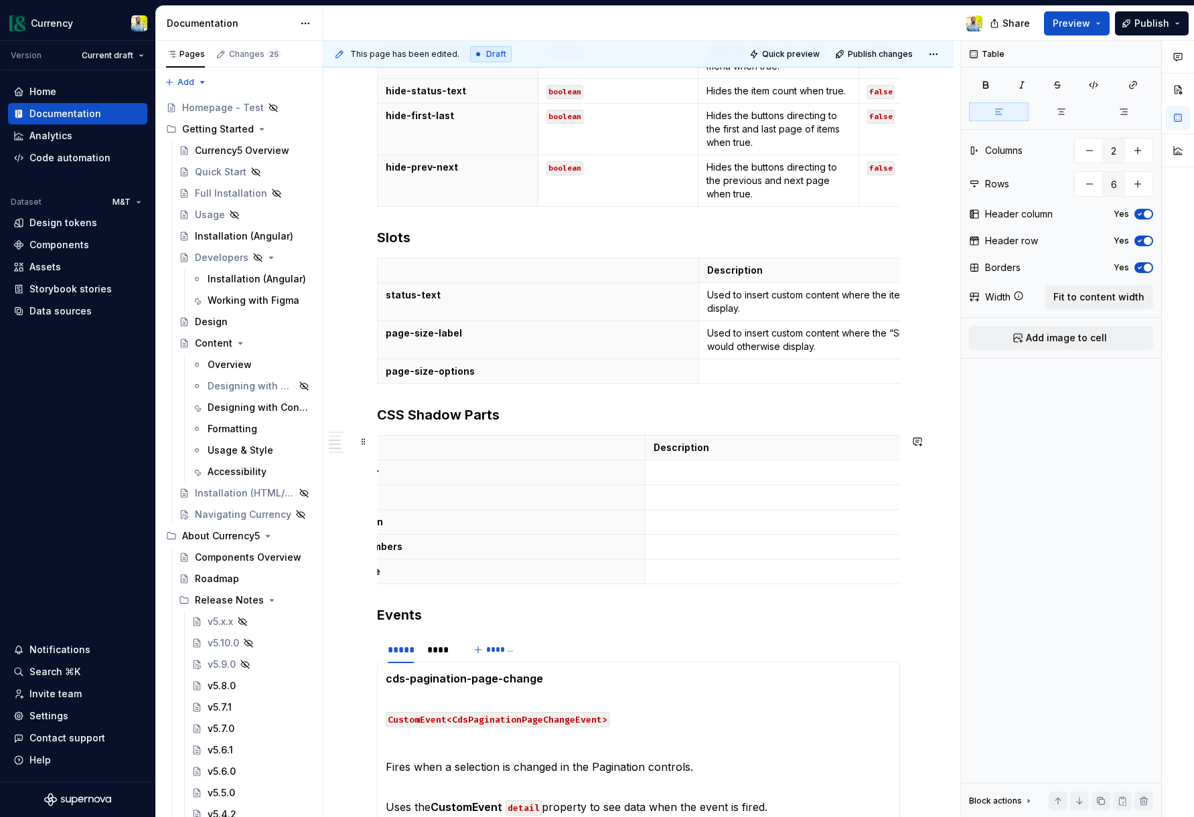
scroll to position [0, 61]
click at [700, 499] on p at bounding box center [798, 497] width 305 height 13
click at [751, 466] on p "The main container." at bounding box center [798, 472] width 305 height 13
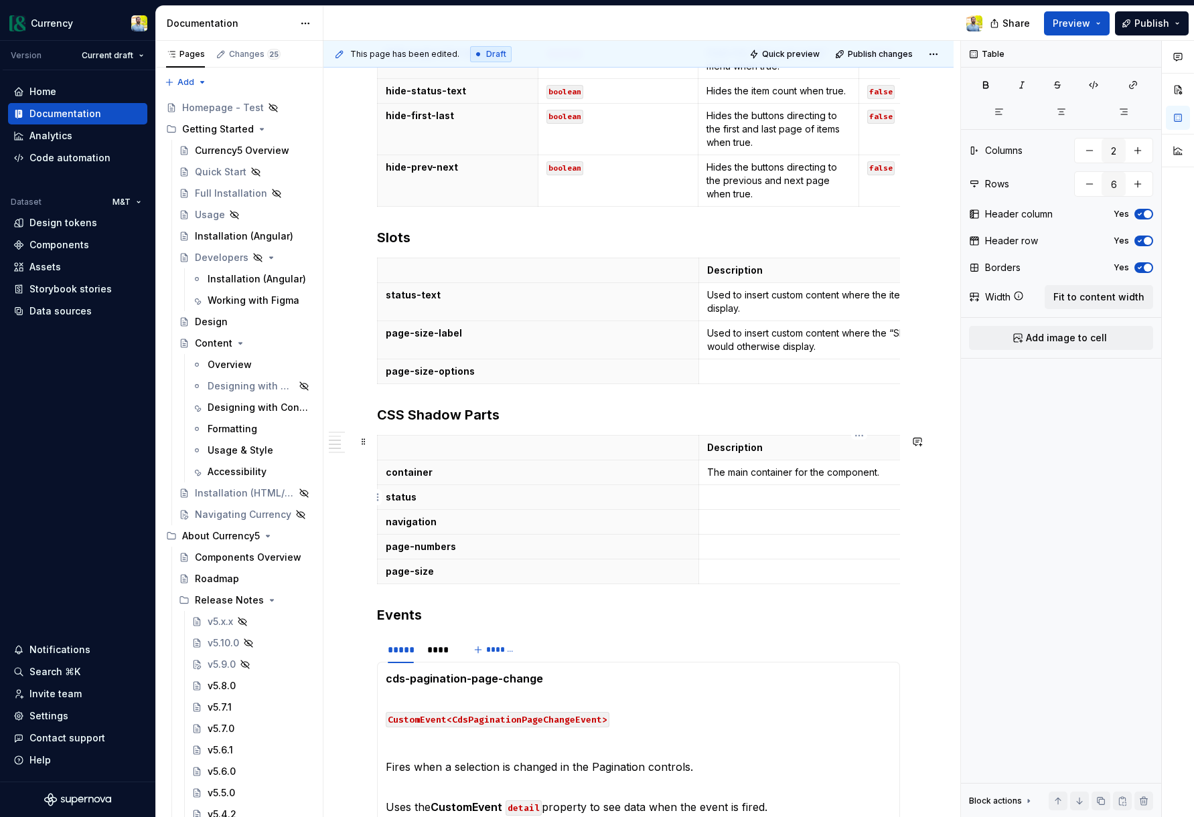
click at [744, 494] on p at bounding box center [859, 497] width 305 height 13
click at [749, 525] on p at bounding box center [859, 521] width 305 height 13
click at [781, 548] on p at bounding box center [859, 546] width 305 height 13
click at [495, 410] on h3 "CSS Shadow Parts" at bounding box center [638, 415] width 523 height 19
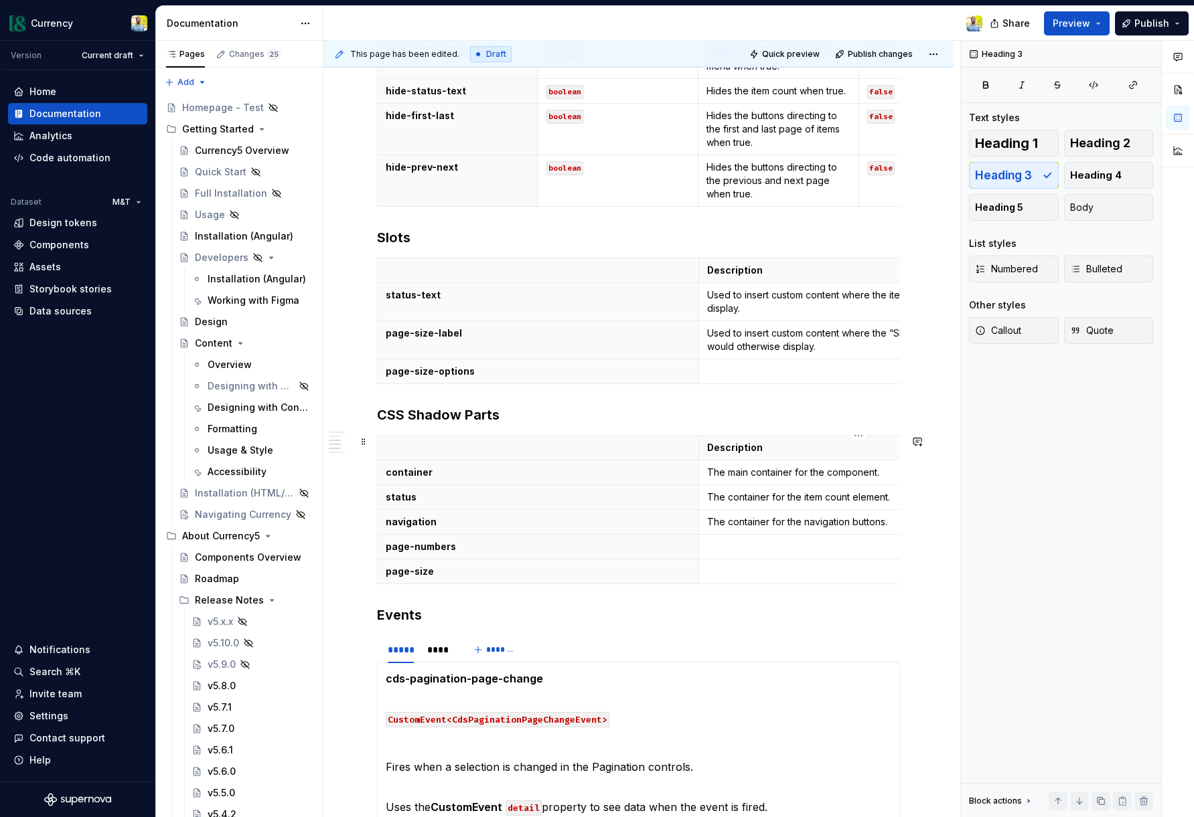
scroll to position [0, 1]
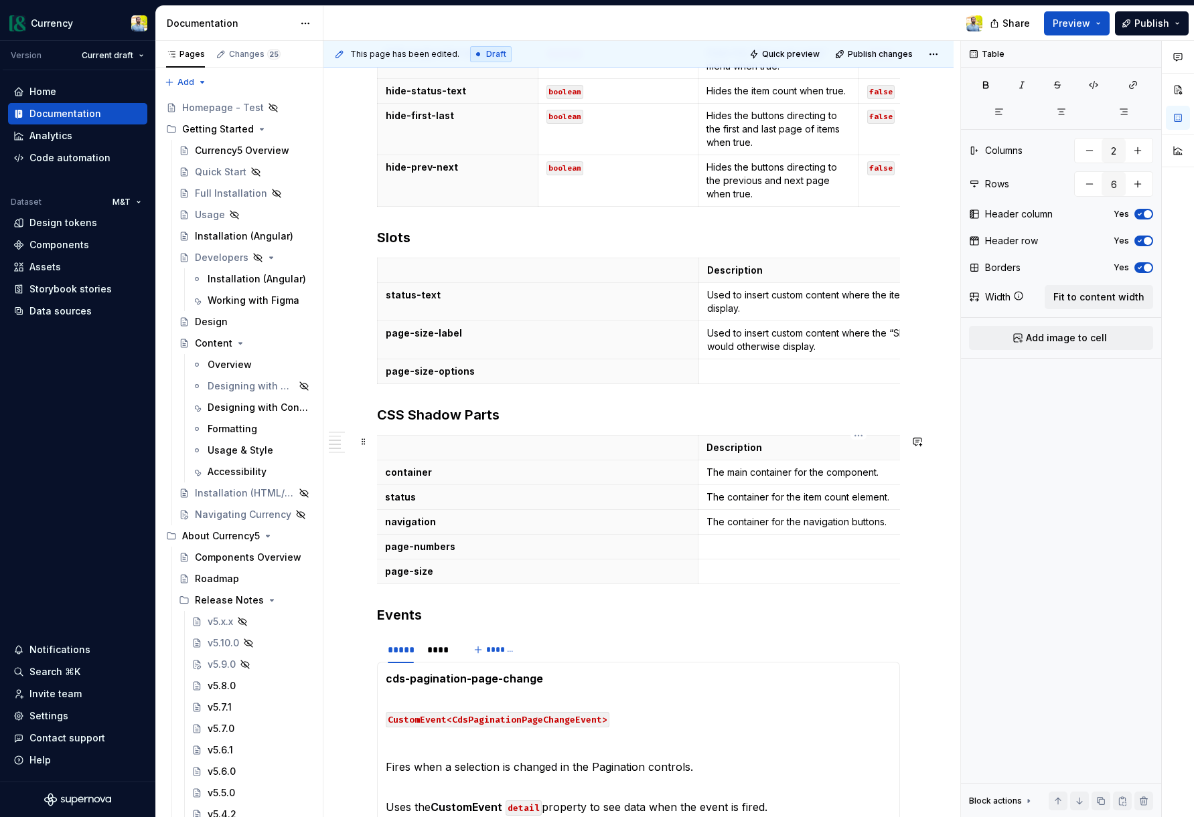
click at [721, 547] on p at bounding box center [858, 546] width 305 height 13
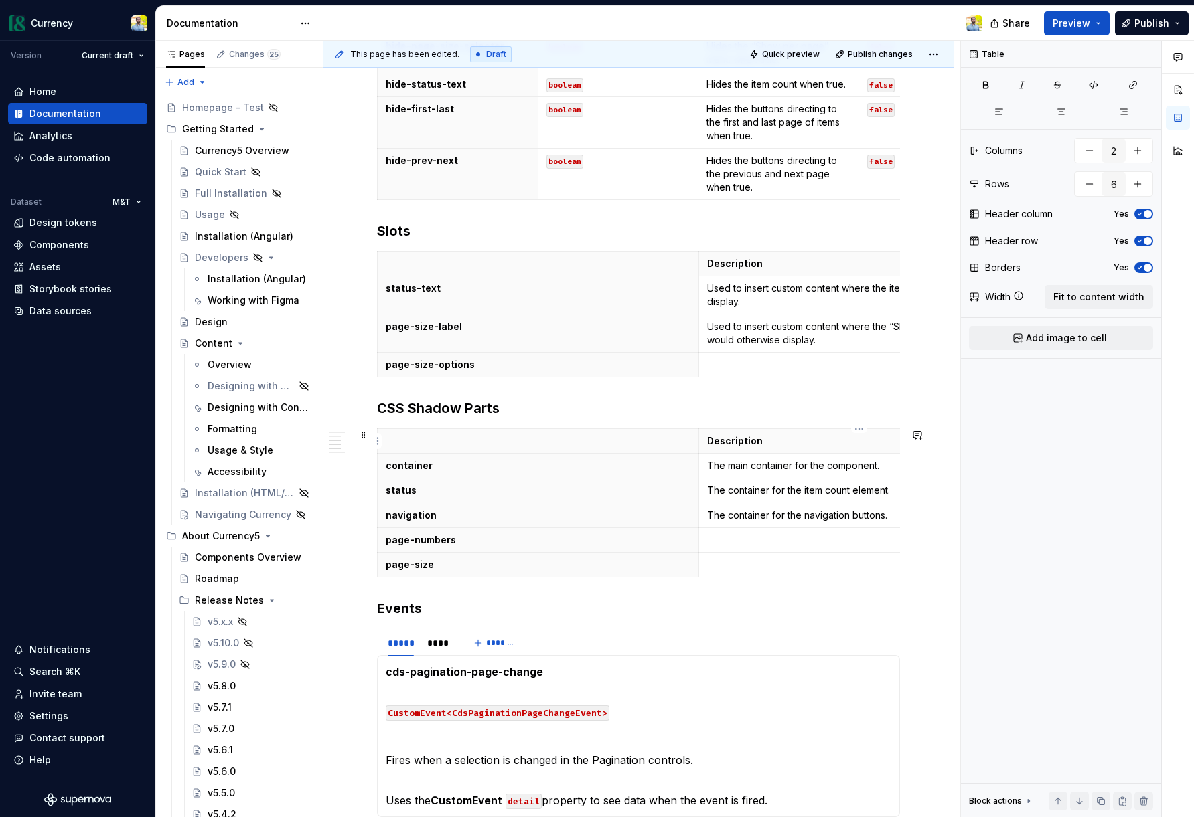
click at [764, 442] on p "Description" at bounding box center [859, 440] width 305 height 13
click at [766, 534] on p at bounding box center [859, 540] width 305 height 13
drag, startPoint x: 827, startPoint y: 540, endPoint x: 834, endPoint y: 545, distance: 8.2
click at [828, 540] on p "The container for the page number buttons." at bounding box center [859, 540] width 305 height 13
click at [753, 566] on p at bounding box center [859, 564] width 305 height 13
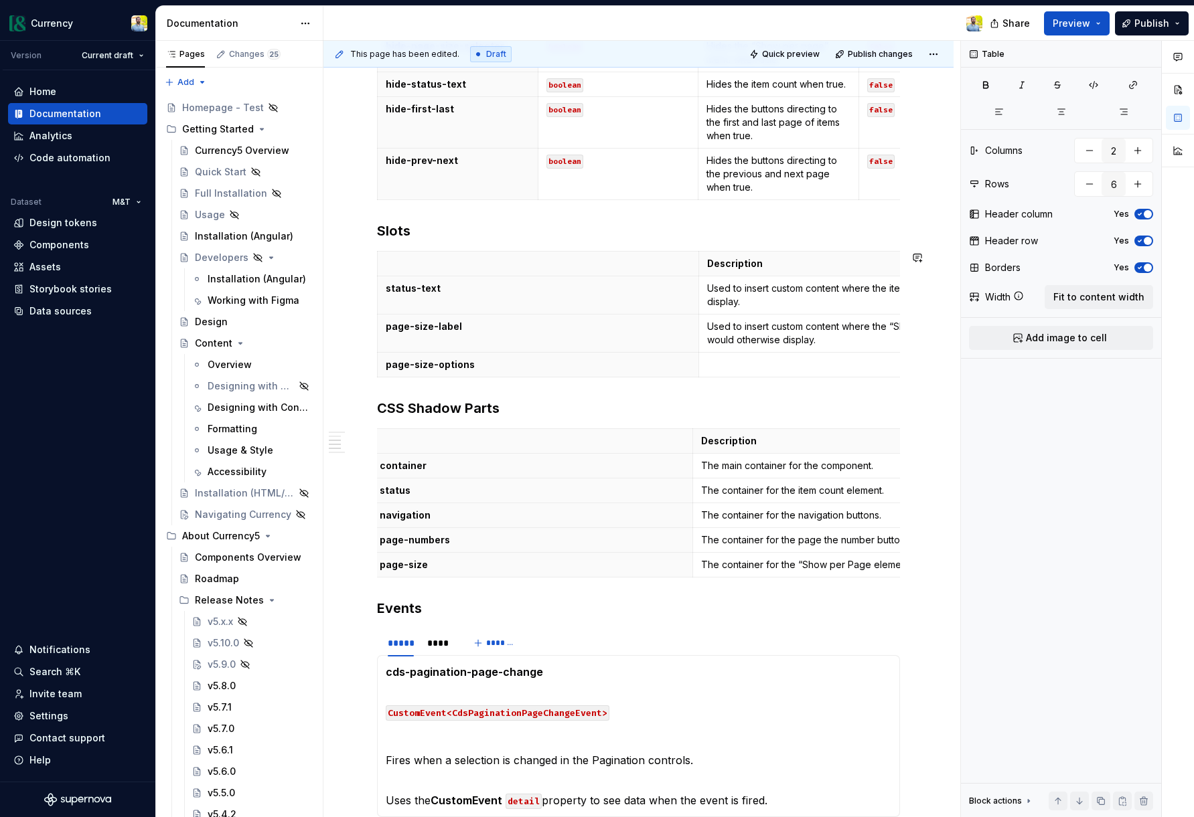
scroll to position [0, 11]
click at [830, 568] on p "The container for the “Show per Page” element." at bounding box center [848, 564] width 305 height 13
drag, startPoint x: 791, startPoint y: 491, endPoint x: 838, endPoint y: 491, distance: 47.5
click at [838, 491] on p "The container for the item count element." at bounding box center [848, 490] width 305 height 13
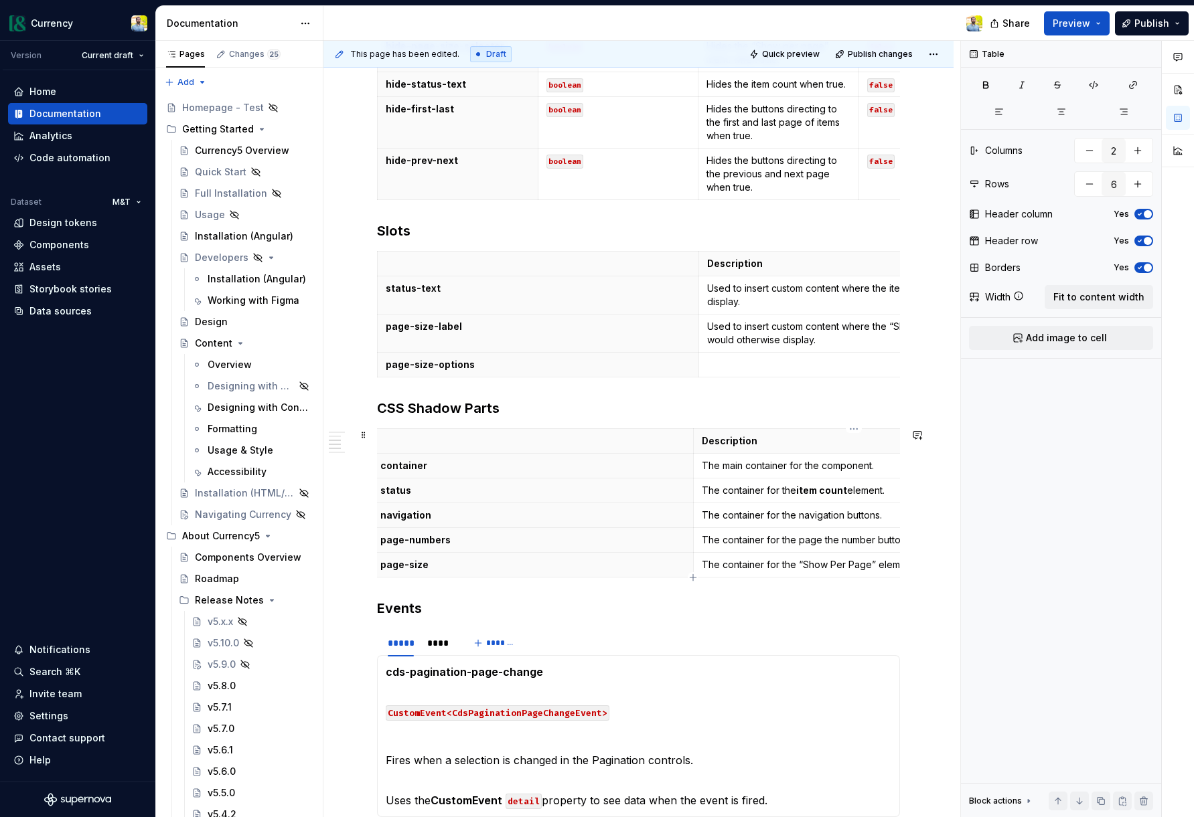
click at [858, 566] on p "The container for the “Show Per Page” element." at bounding box center [854, 564] width 305 height 13
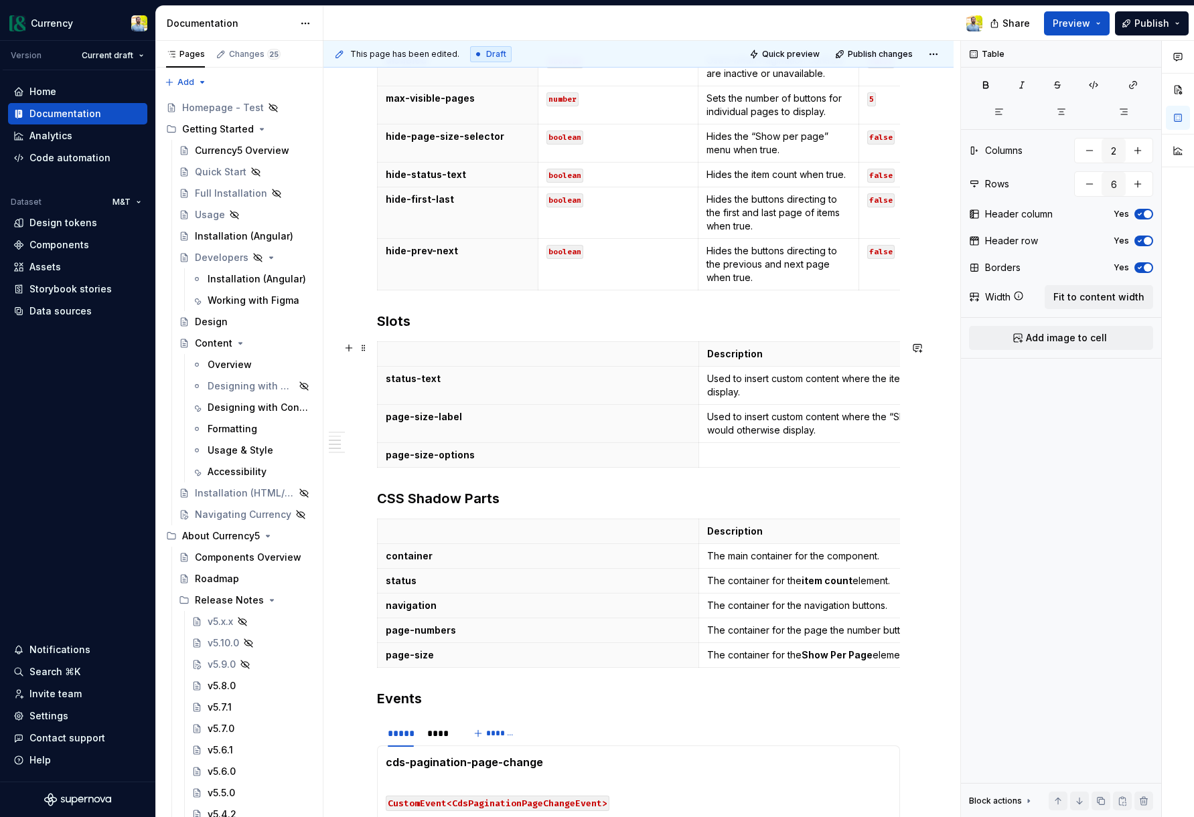
scroll to position [645, 0]
type input "4"
click at [793, 459] on p at bounding box center [859, 452] width 305 height 13
click at [720, 455] on p at bounding box center [859, 452] width 305 height 13
click at [711, 458] on p at bounding box center [859, 452] width 305 height 13
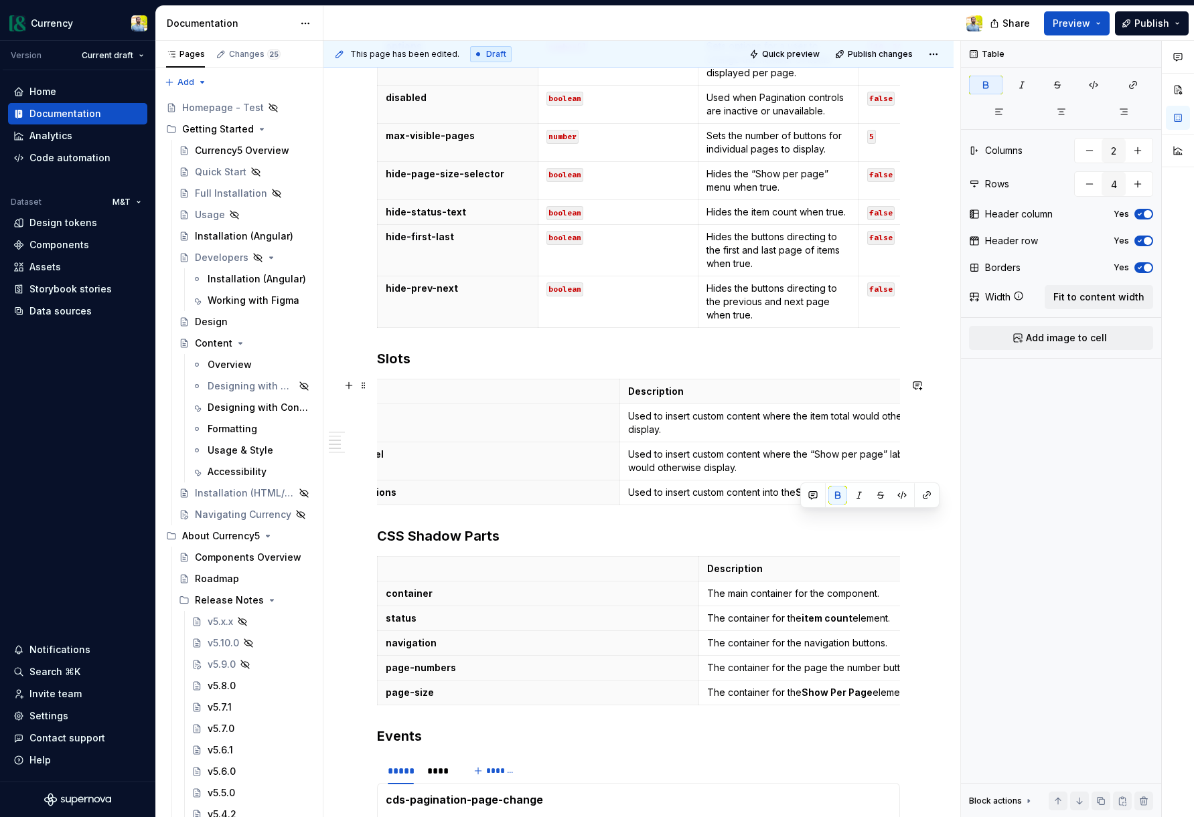
scroll to position [554, 0]
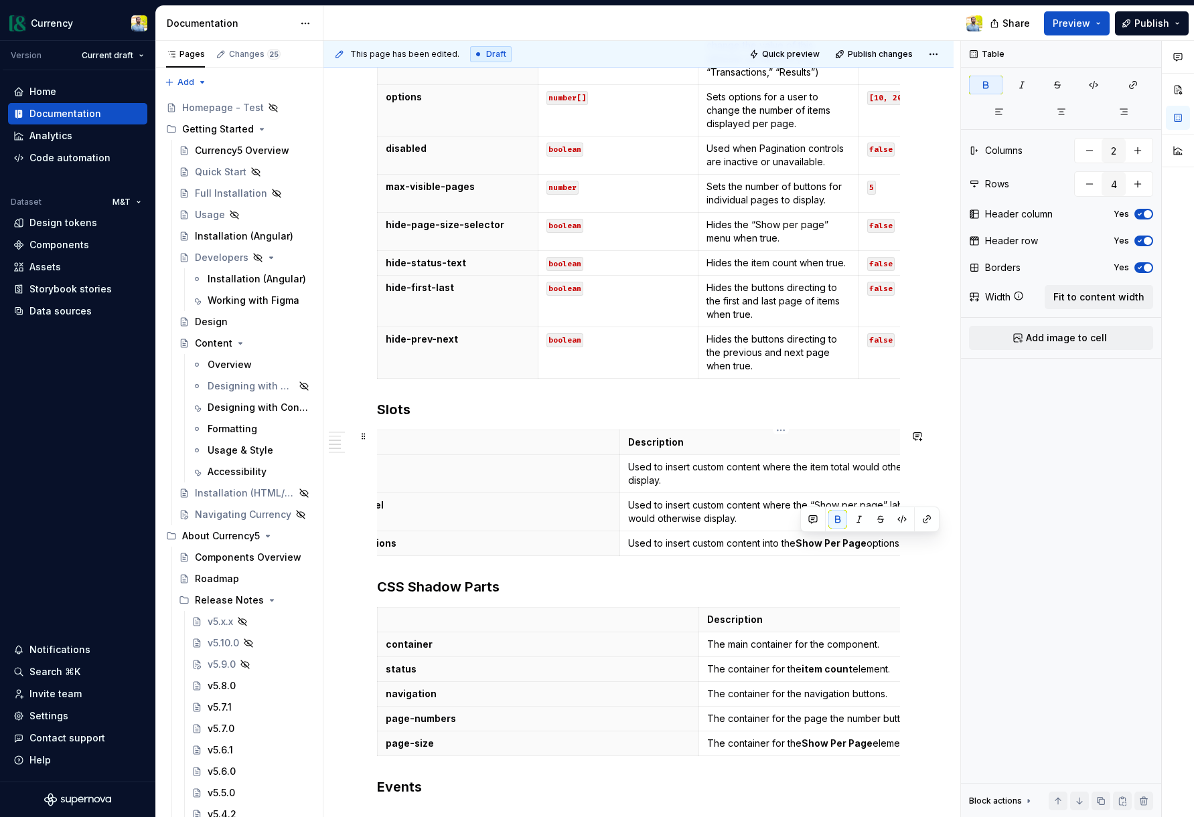
click at [740, 514] on p "Used to insert custom content where the “Show per page” label would otherwise d…" at bounding box center [780, 512] width 305 height 27
drag, startPoint x: 817, startPoint y: 505, endPoint x: 880, endPoint y: 505, distance: 62.9
click at [880, 505] on p "Used to insert custom content where the “Show per page” label would otherwise d…" at bounding box center [780, 512] width 305 height 27
drag, startPoint x: 815, startPoint y: 506, endPoint x: 849, endPoint y: 556, distance: 60.2
click at [815, 506] on strong "Show per page" at bounding box center [849, 504] width 71 height 11
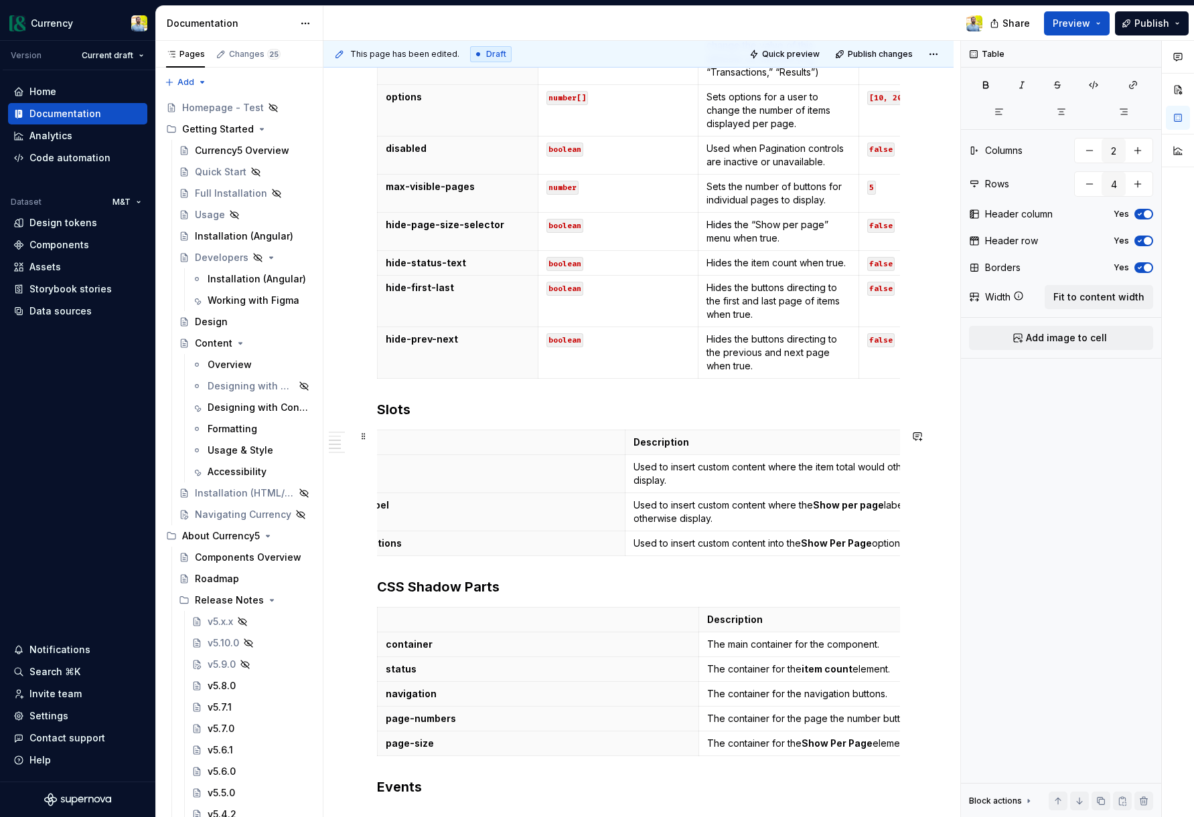
scroll to position [0, 113]
drag, startPoint x: 782, startPoint y: 467, endPoint x: 856, endPoint y: 501, distance: 81.2
click at [783, 468] on p "Used to insert custom content where the item total would otherwise display." at bounding box center [745, 474] width 305 height 27
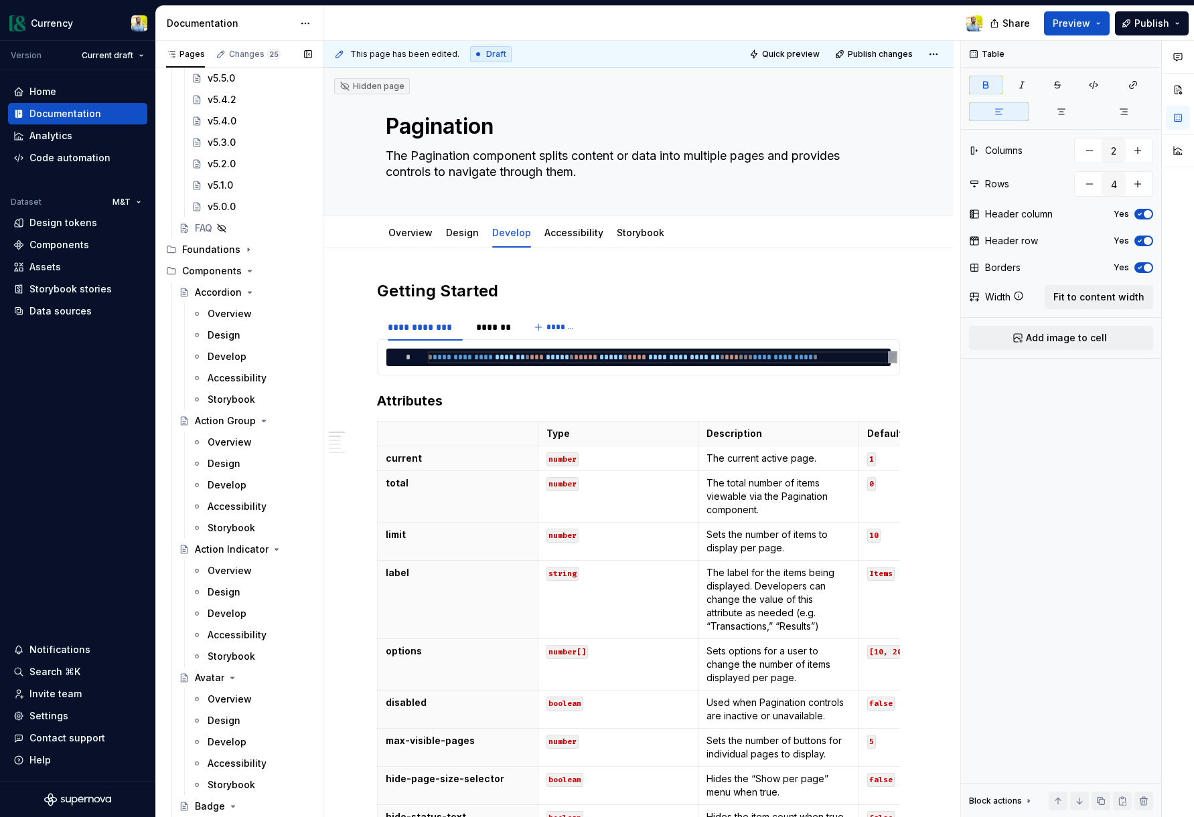
scroll to position [716, 0]
click at [201, 226] on div "FAQ" at bounding box center [203, 226] width 17 height 13
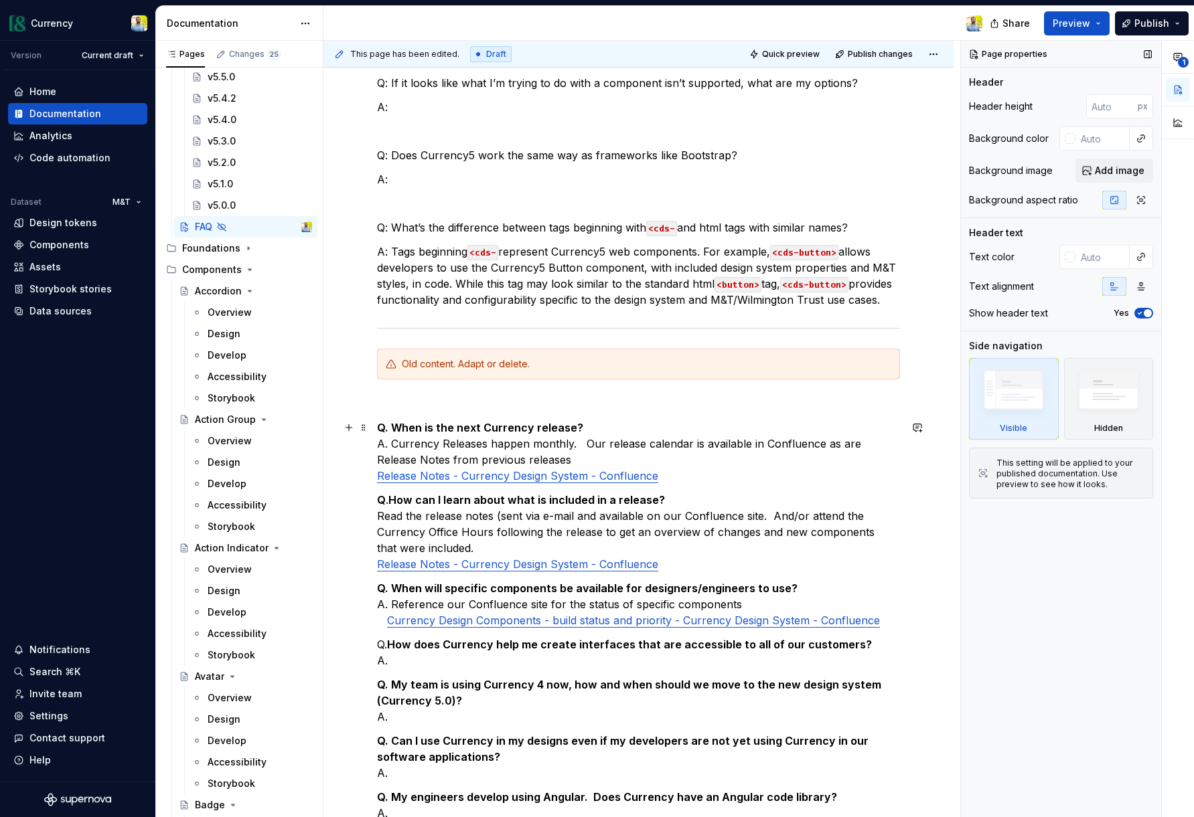
scroll to position [486, 0]
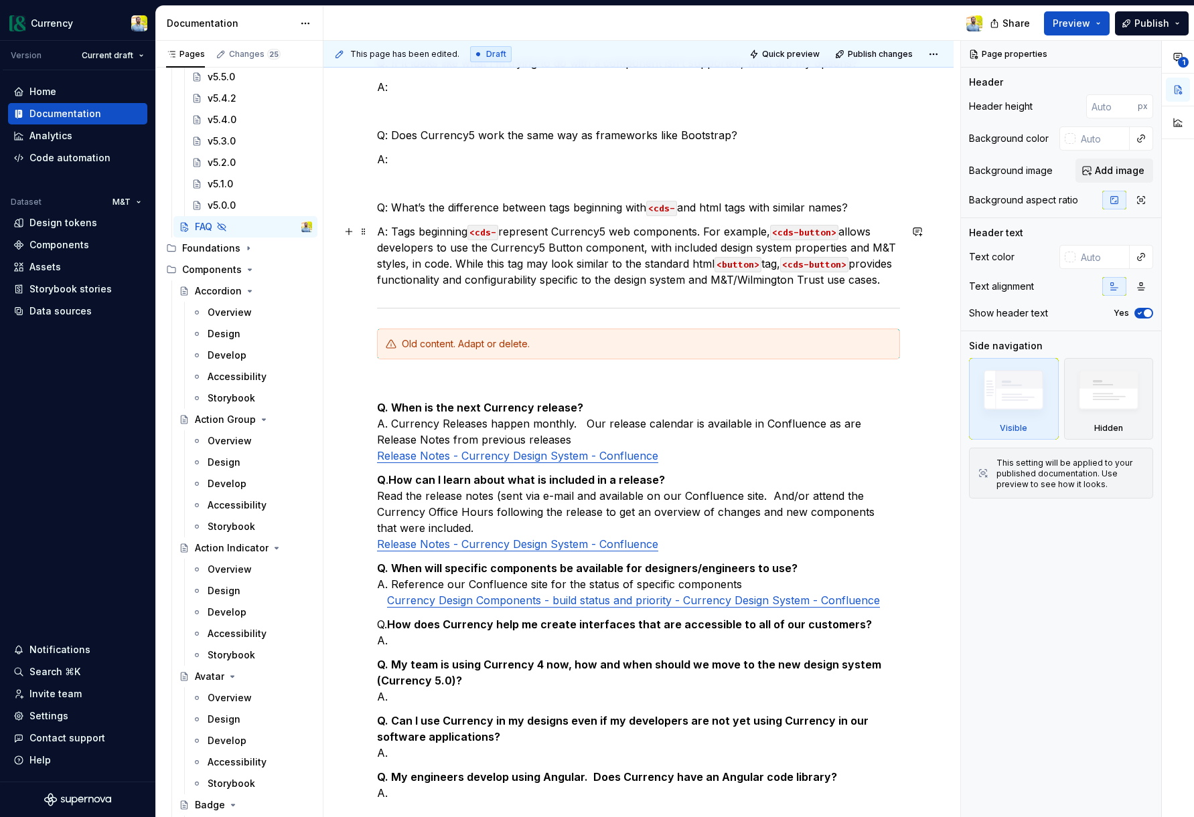
type textarea "*"
click at [914, 283] on div "Currency team add notes here! Q: … A: … Q: If we are already using Currency4, c…" at bounding box center [638, 415] width 630 height 1344
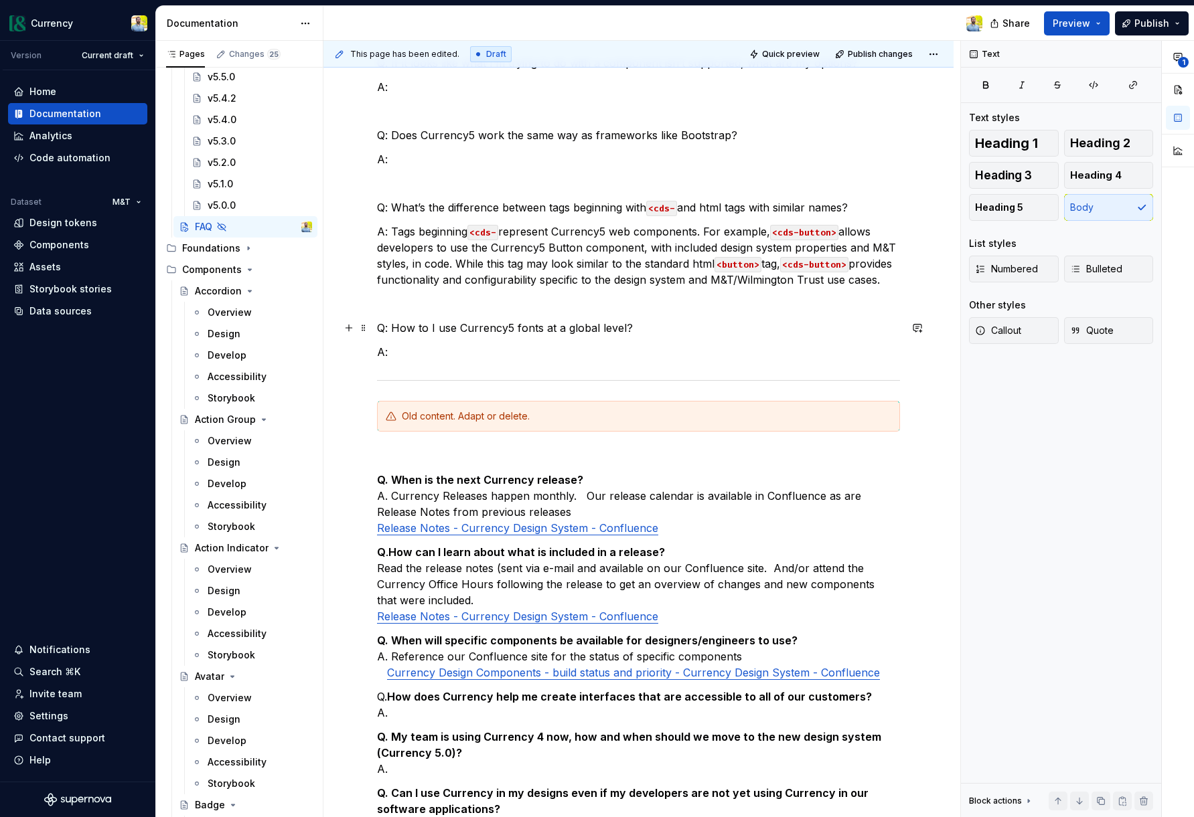
click at [653, 333] on p "Q: How to I use Currency5 fonts at a global level?" at bounding box center [638, 328] width 523 height 16
type textarea "*"
click at [941, 303] on button "button" at bounding box center [941, 303] width 19 height 19
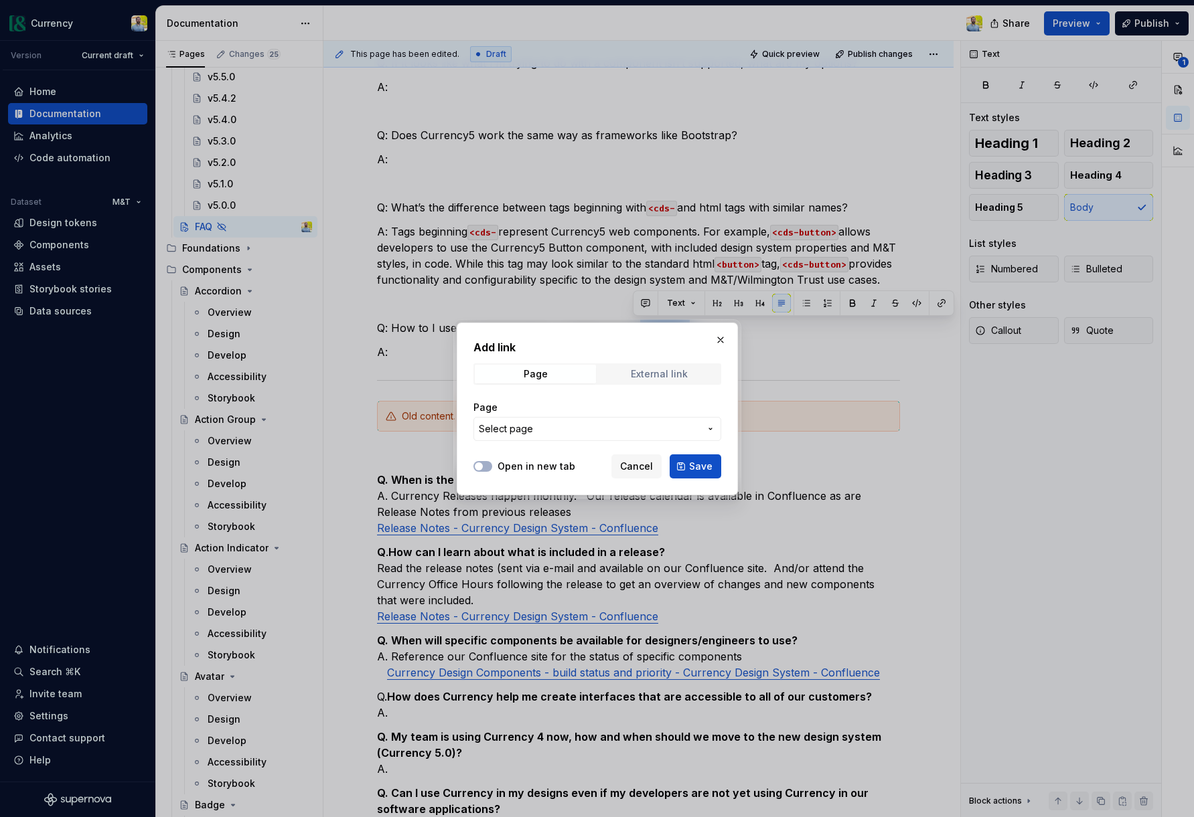
click at [658, 379] on div "External link" at bounding box center [659, 374] width 57 height 11
click at [485, 430] on input "URL" at bounding box center [597, 429] width 248 height 24
paste input "[URL][DOMAIN_NAME]"
type input "[URL][DOMAIN_NAME]"
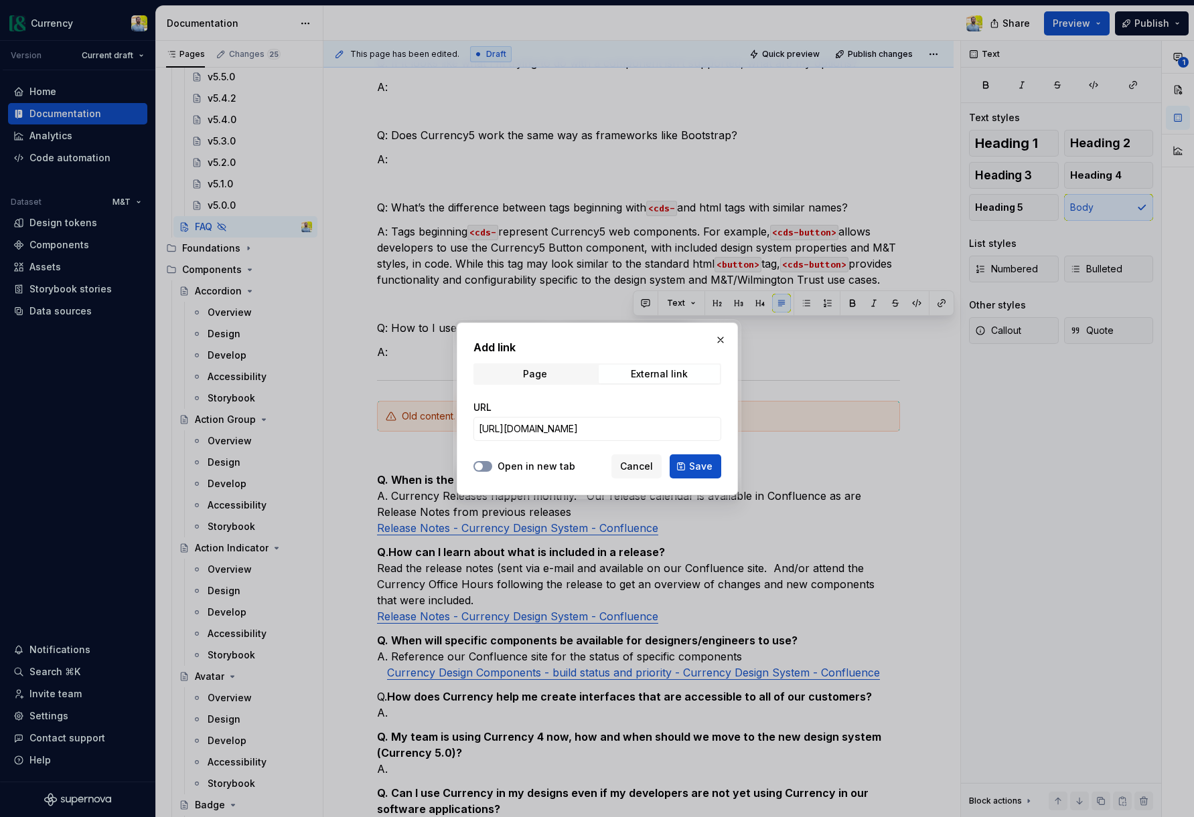
click at [486, 467] on button "Open in new tab" at bounding box center [482, 466] width 19 height 11
click at [700, 465] on span "Save" at bounding box center [700, 466] width 23 height 13
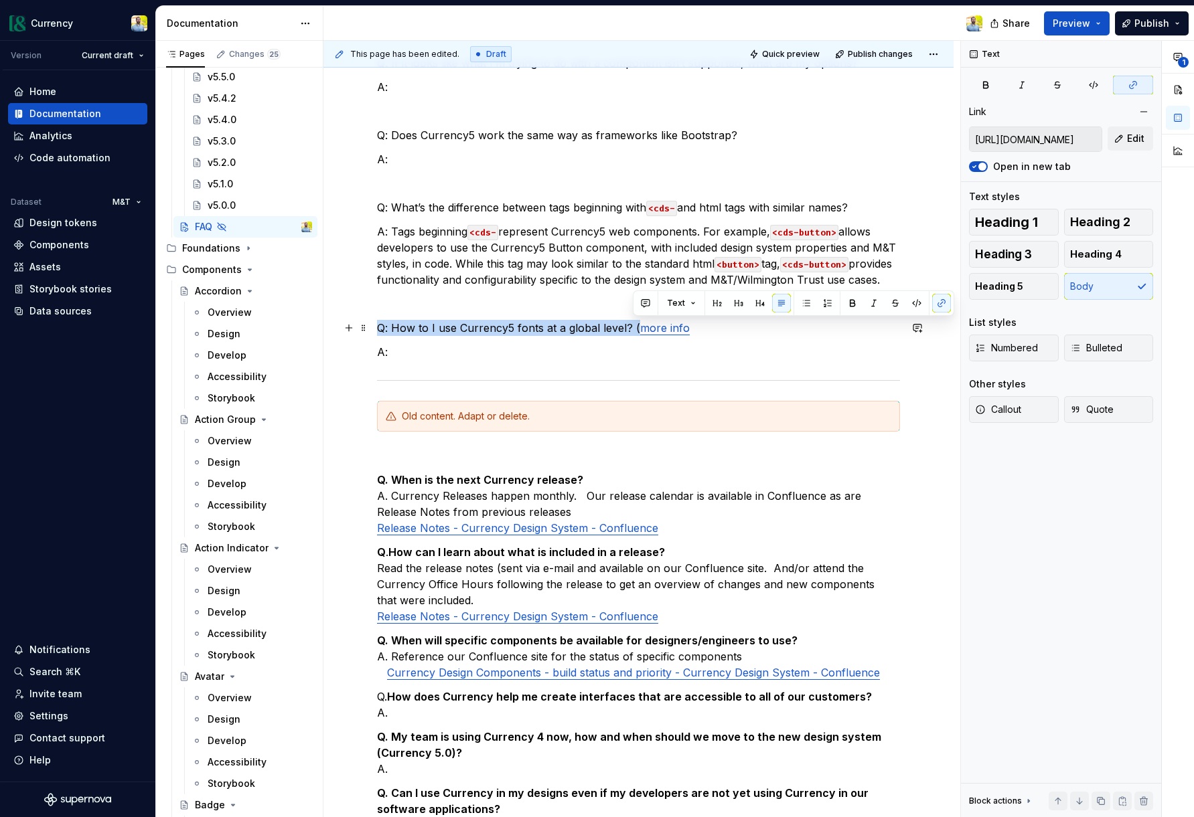
click at [713, 324] on p "Q: How to I use Currency5 fonts at a global level? ( more info" at bounding box center [638, 328] width 523 height 16
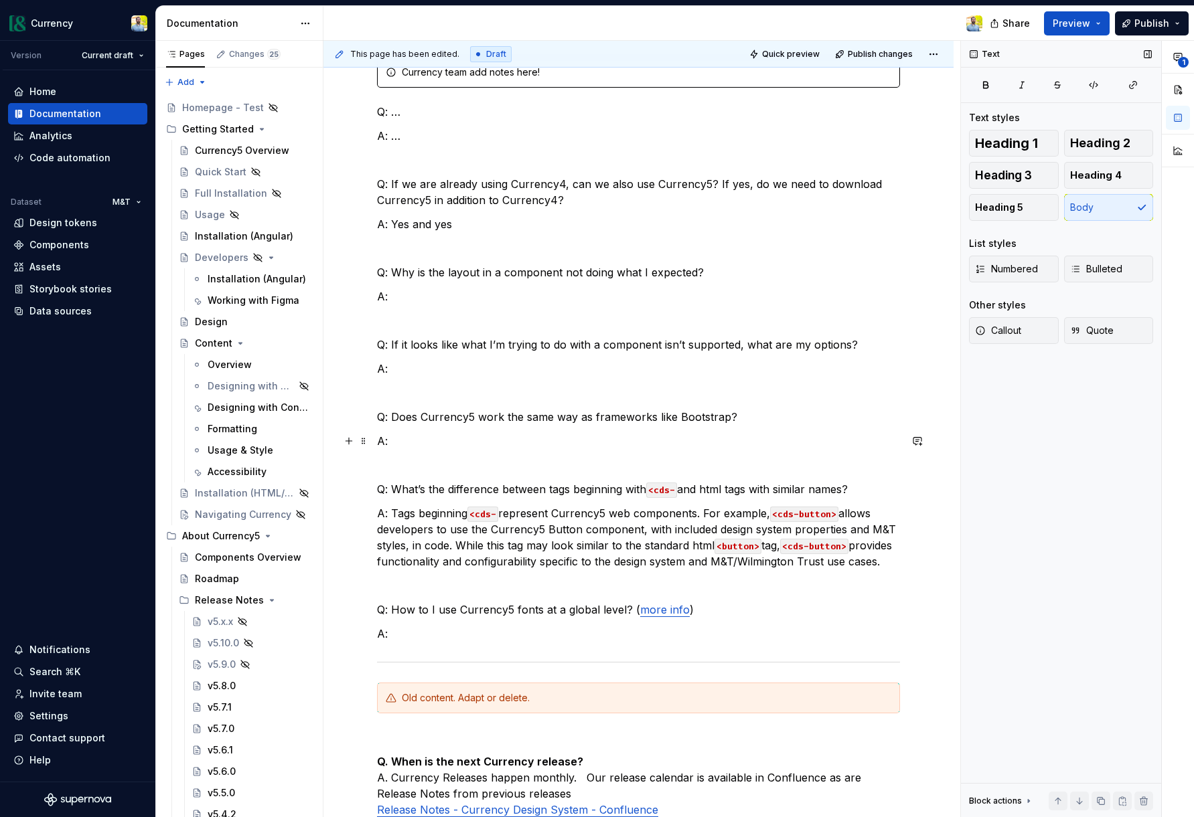
scroll to position [201, 0]
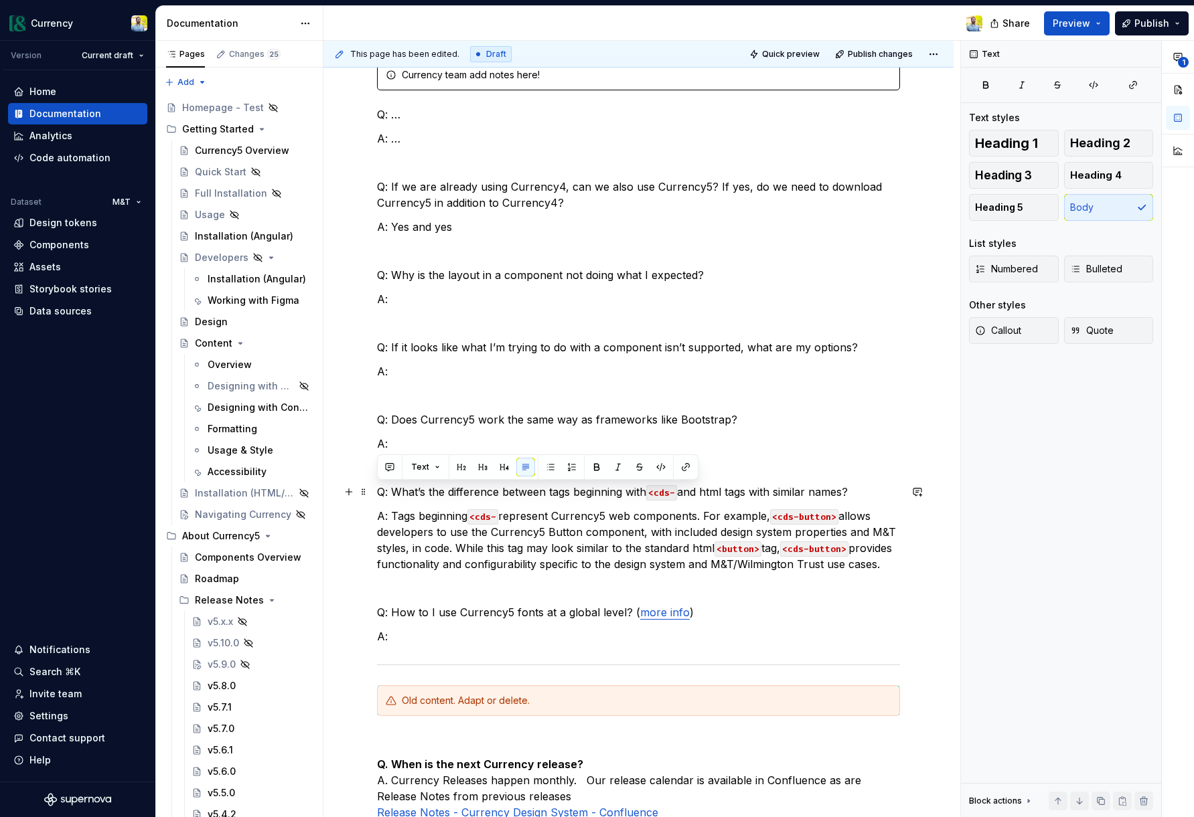
drag, startPoint x: 864, startPoint y: 494, endPoint x: 378, endPoint y: 496, distance: 485.3
click at [378, 496] on p "Q: What’s the difference between tags beginning with <cds- and html tags with s…" at bounding box center [638, 492] width 523 height 16
copy p "Q: What’s the difference between tags beginning with <cds- and html tags with s…"
click at [759, 570] on p "A: Tags beginning <cds- represent Currency5 web components. For example, <cds-b…" at bounding box center [638, 540] width 523 height 64
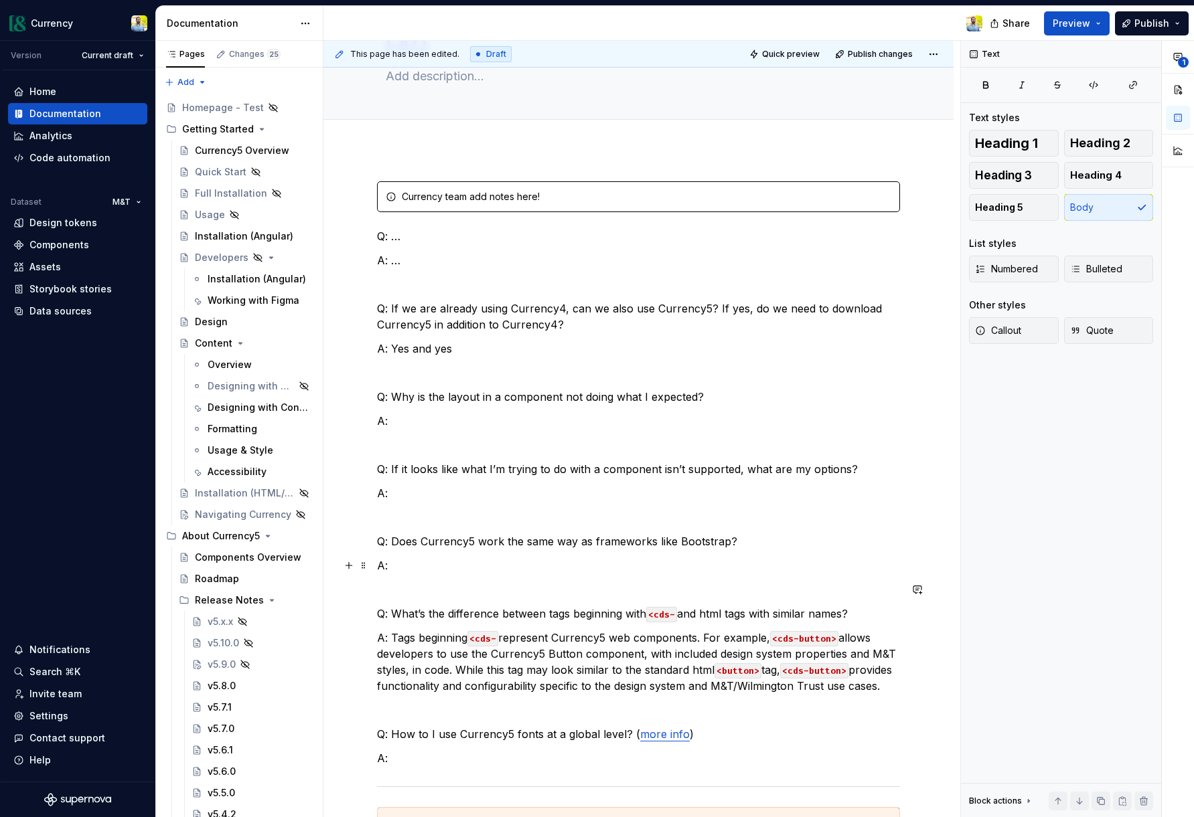
scroll to position [64, 0]
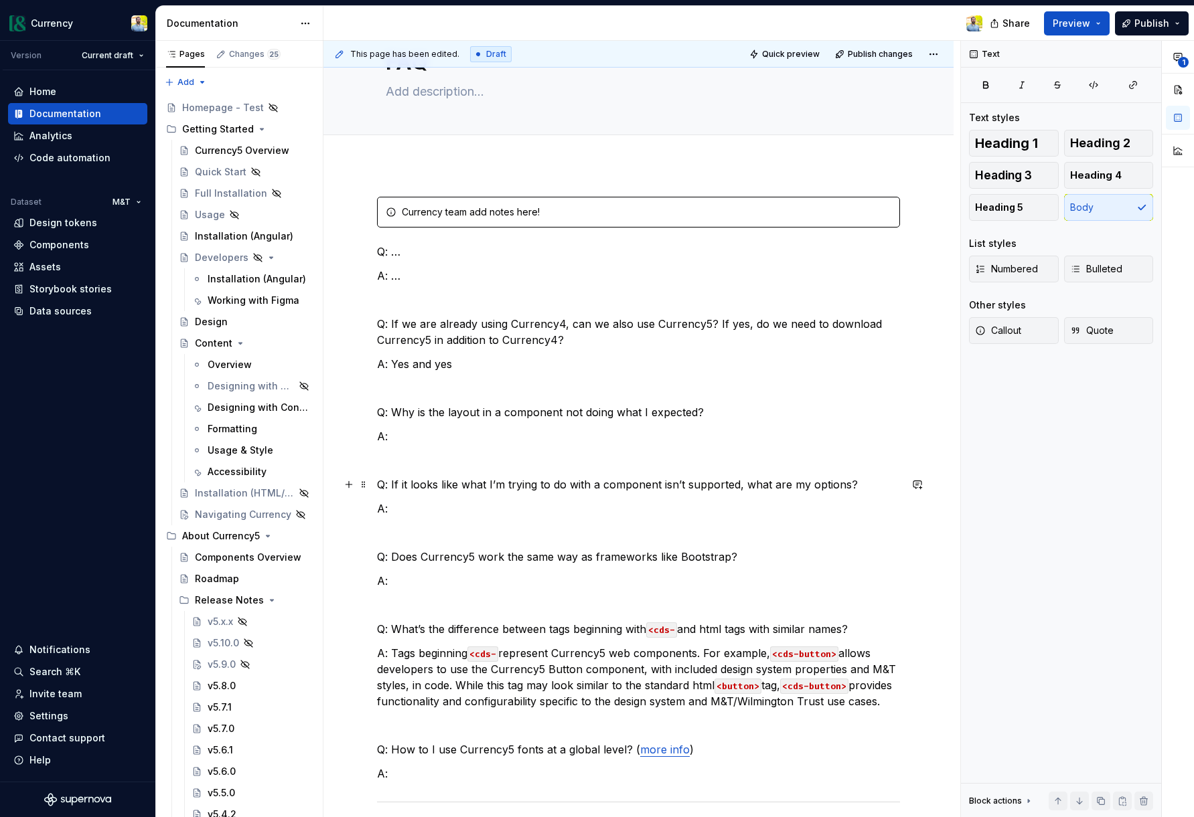
click at [718, 481] on p "Q: If it looks like what I’m trying to do with a component isn’t supported, wha…" at bounding box center [638, 485] width 523 height 16
click at [756, 485] on p "Q: If it looks like what I’m trying to do with a component isn’t supported, wha…" at bounding box center [638, 485] width 523 height 16
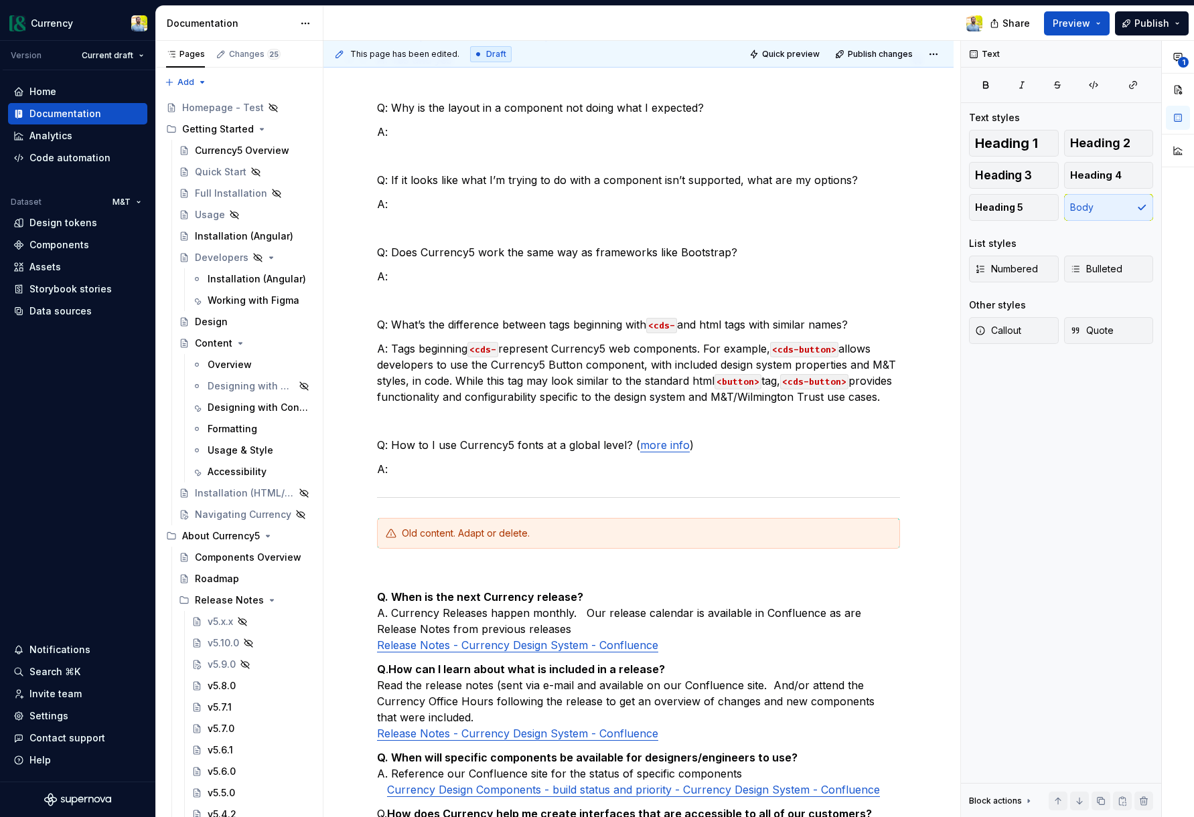
scroll to position [0, 0]
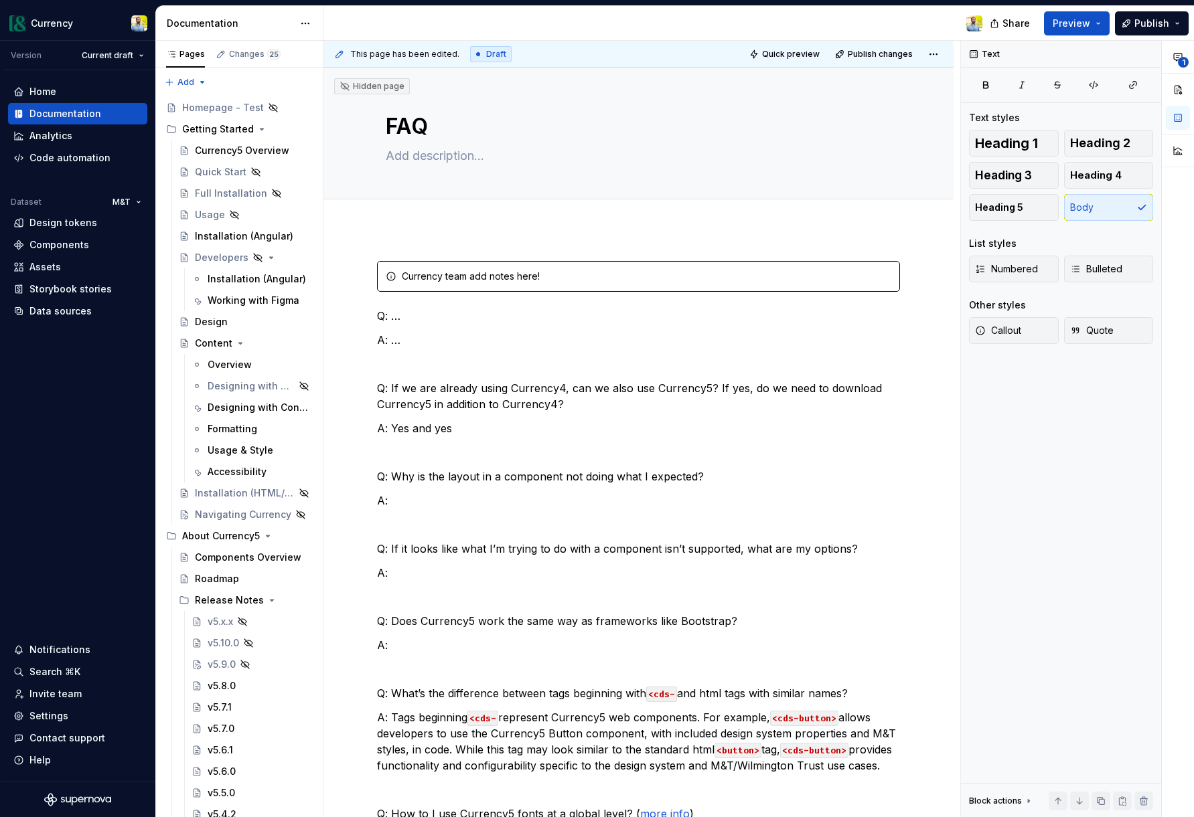
click at [427, 15] on div at bounding box center [657, 23] width 669 height 35
type textarea "*"
